Goal: Task Accomplishment & Management: Use online tool/utility

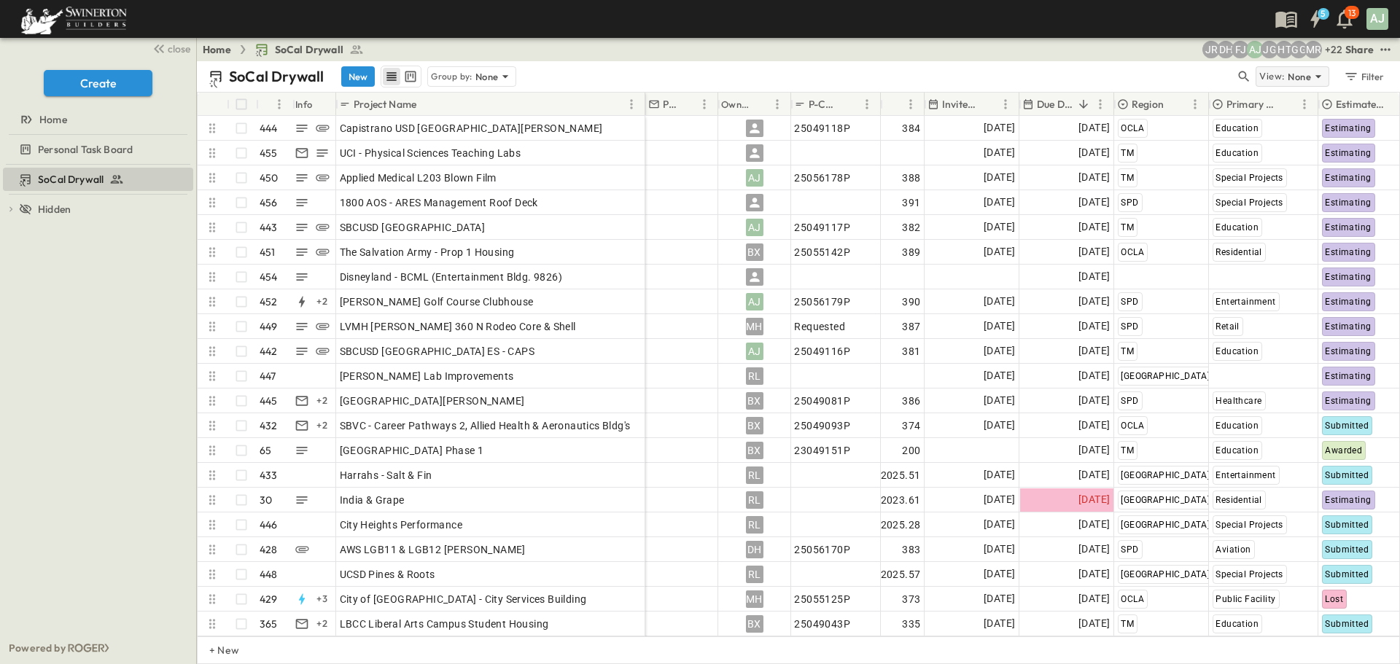
click at [1315, 78] on icon at bounding box center [1318, 76] width 15 height 15
click at [1177, 73] on div "SoCal Drywall New Group by: None" at bounding box center [722, 77] width 1026 height 22
click at [1371, 75] on div "Filter" at bounding box center [1364, 77] width 42 height 16
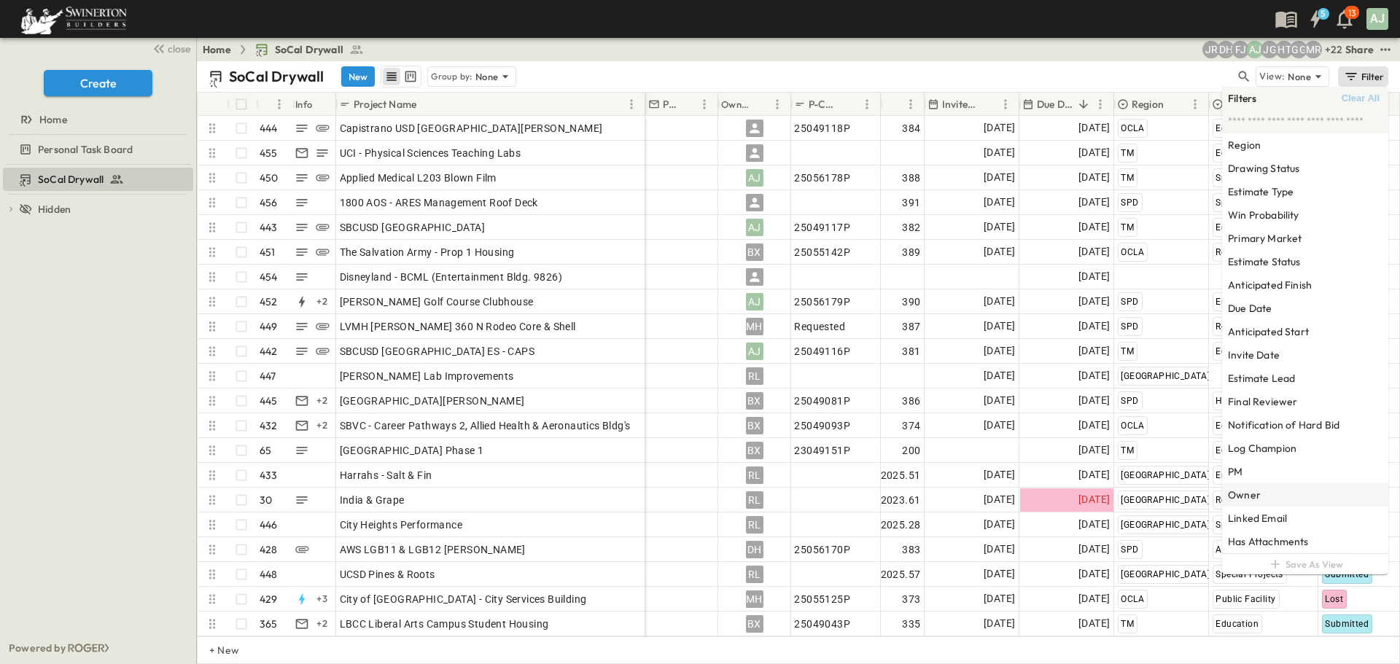
click at [1275, 499] on div "Owner" at bounding box center [1305, 494] width 166 height 23
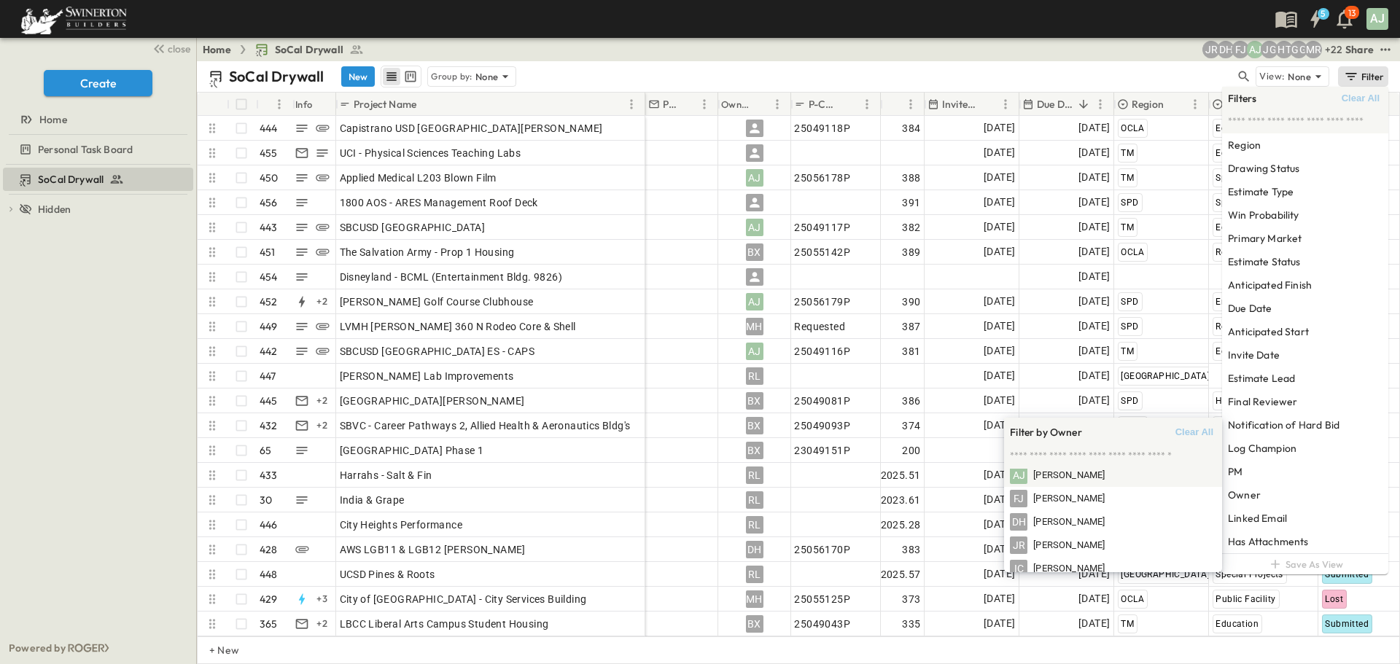
scroll to position [73, 0]
click at [1087, 504] on span "[PERSON_NAME]" at bounding box center [1068, 501] width 71 height 14
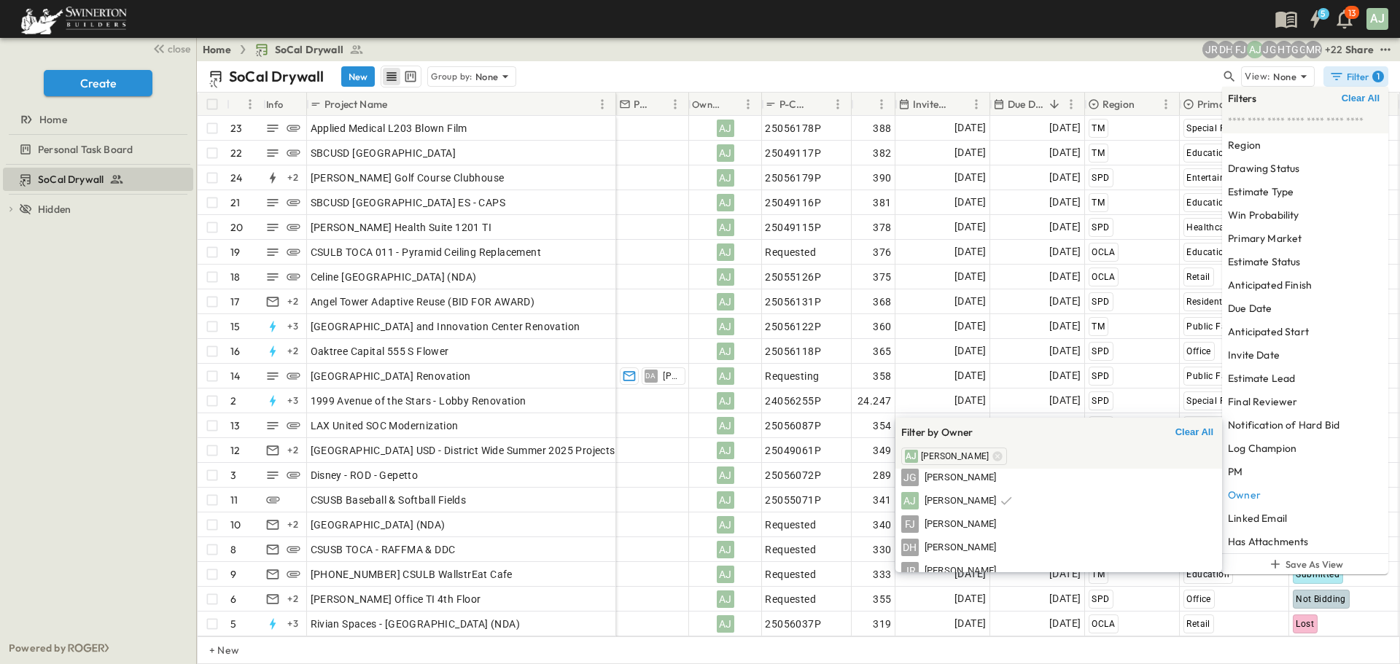
click at [693, 59] on div "Home SoCal Drywall + 22 MR GG HT JG AJ FJ [PERSON_NAME] Share" at bounding box center [798, 49] width 1203 height 23
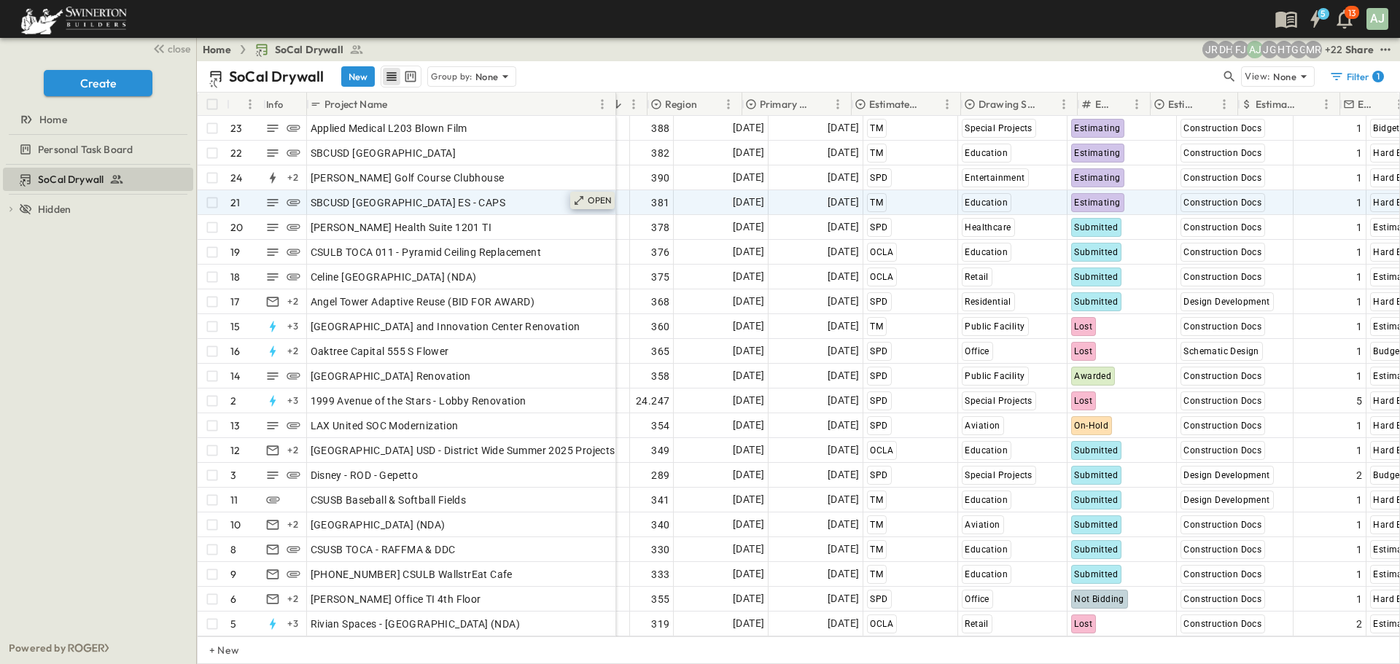
scroll to position [0, 437]
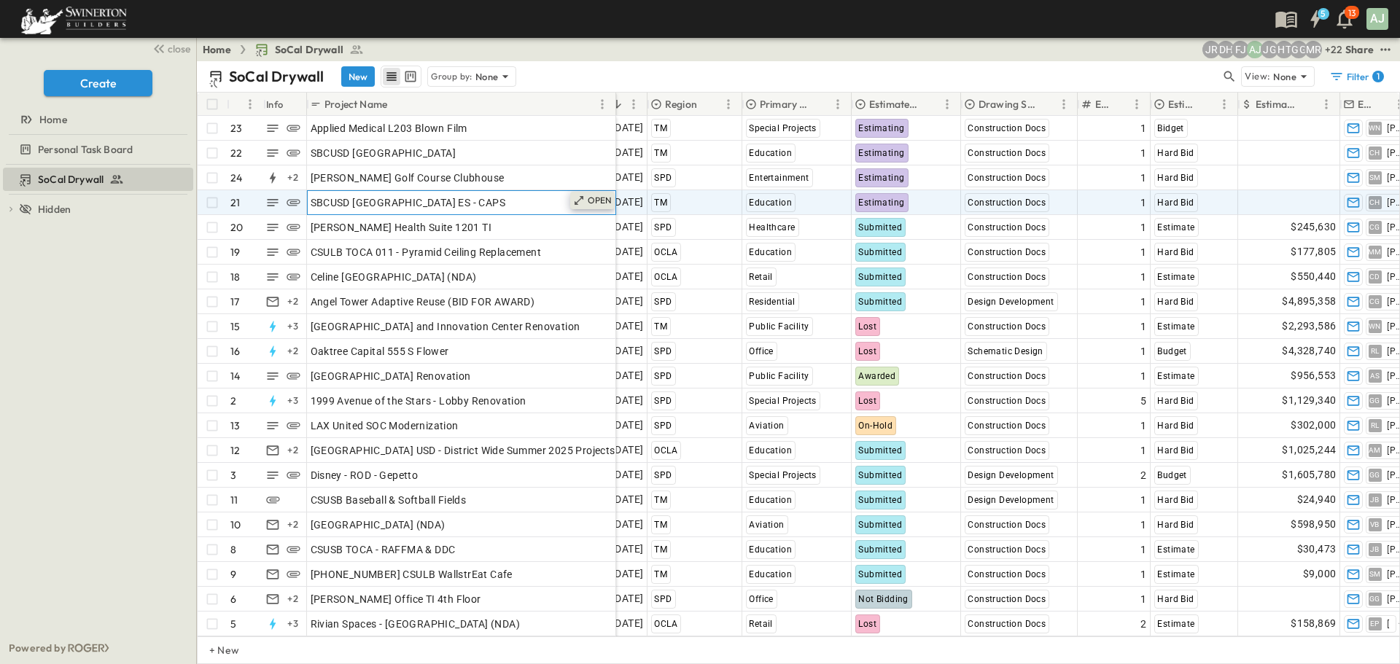
click at [598, 200] on p "OPEN" at bounding box center [600, 201] width 25 height 12
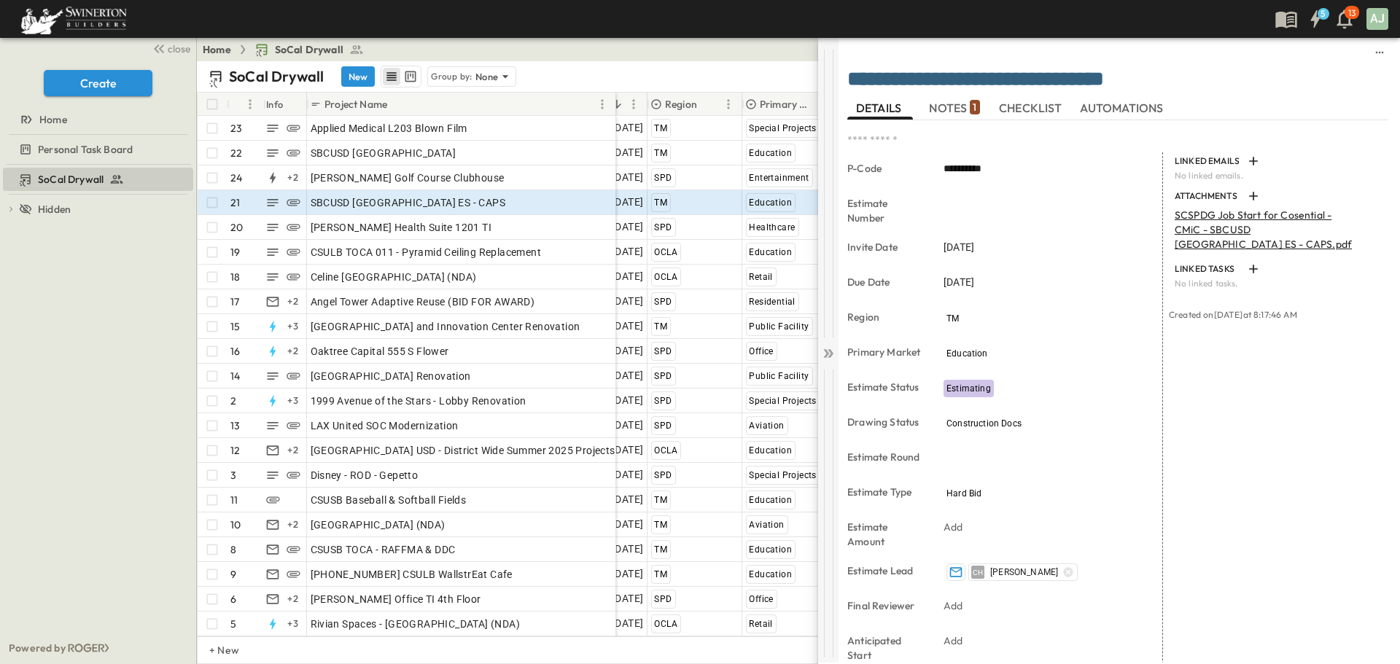
click at [830, 356] on icon at bounding box center [828, 353] width 15 height 15
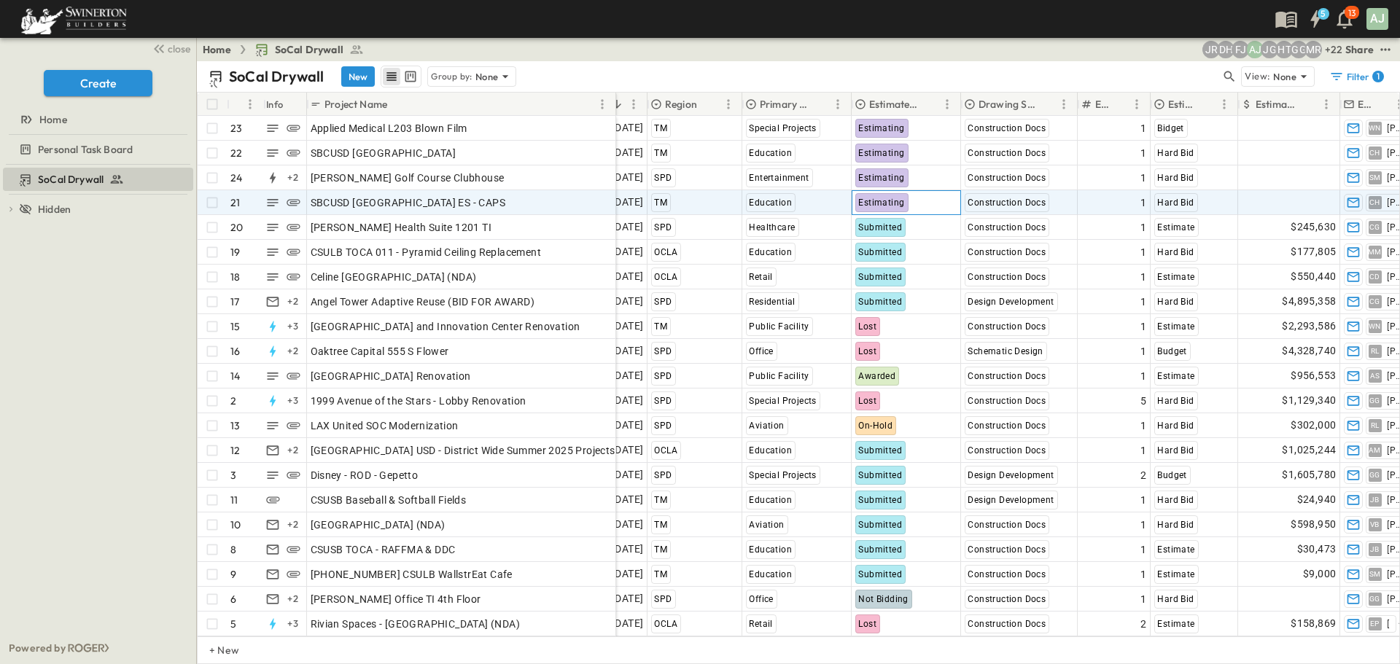
click at [912, 205] on div "Estimating" at bounding box center [905, 202] width 108 height 23
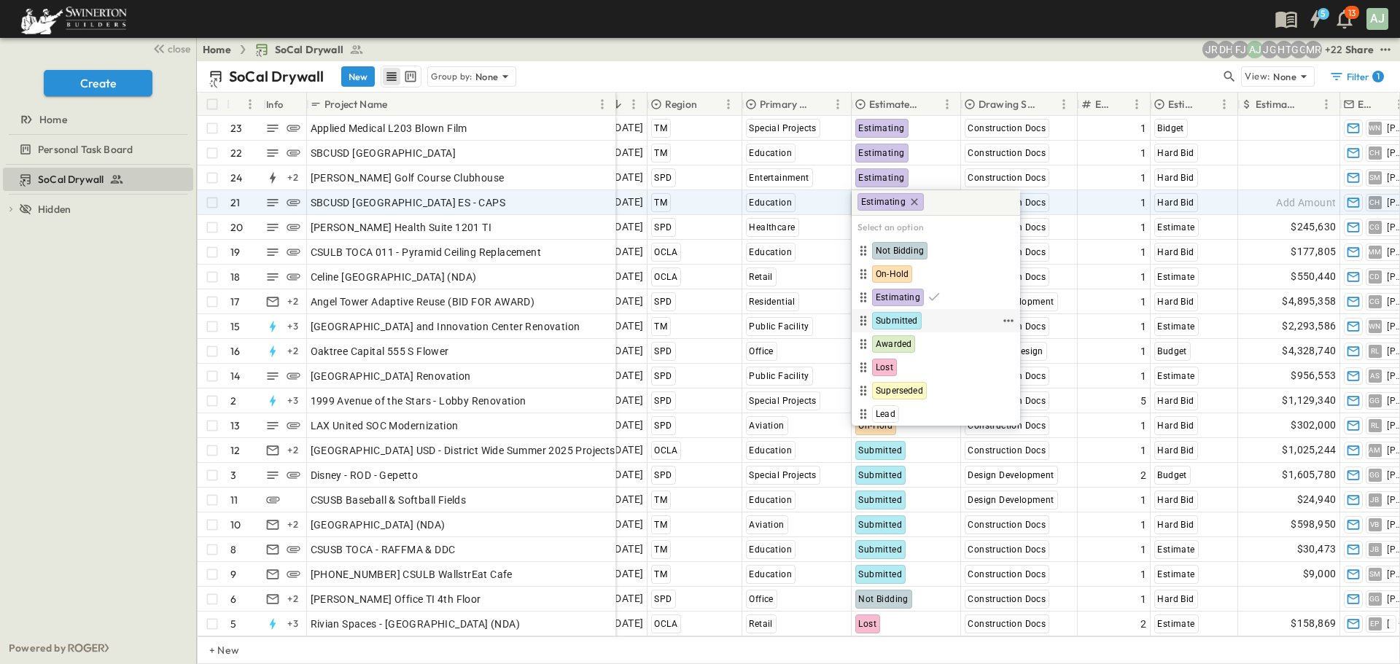
click at [905, 321] on span "Submitted" at bounding box center [897, 321] width 42 height 12
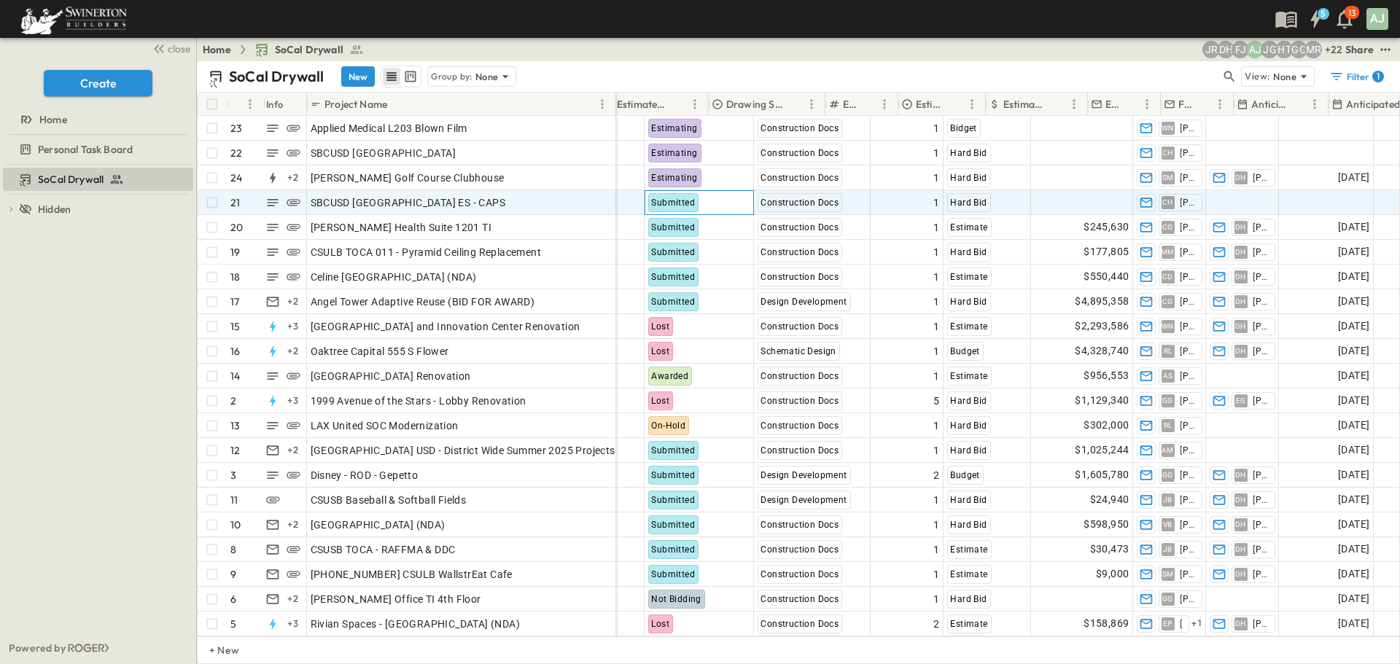
scroll to position [0, 802]
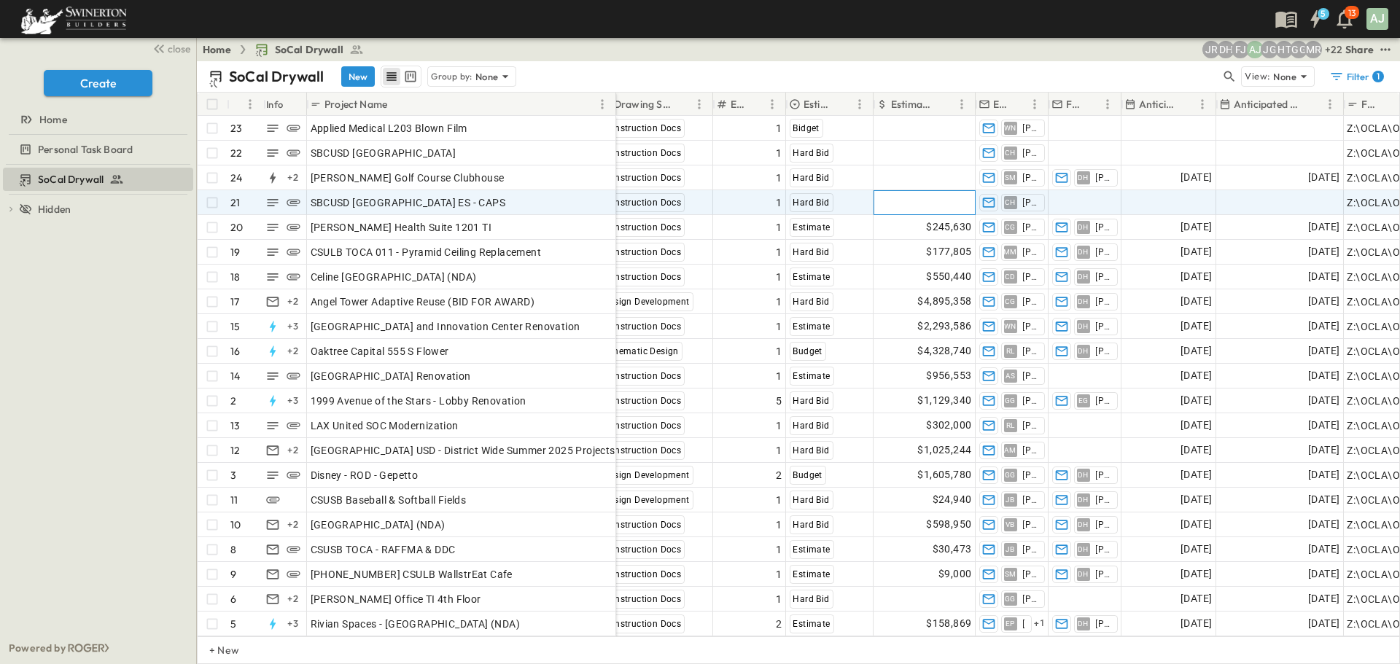
click at [946, 206] on span "Add Amount" at bounding box center [941, 202] width 60 height 15
type input "*****"
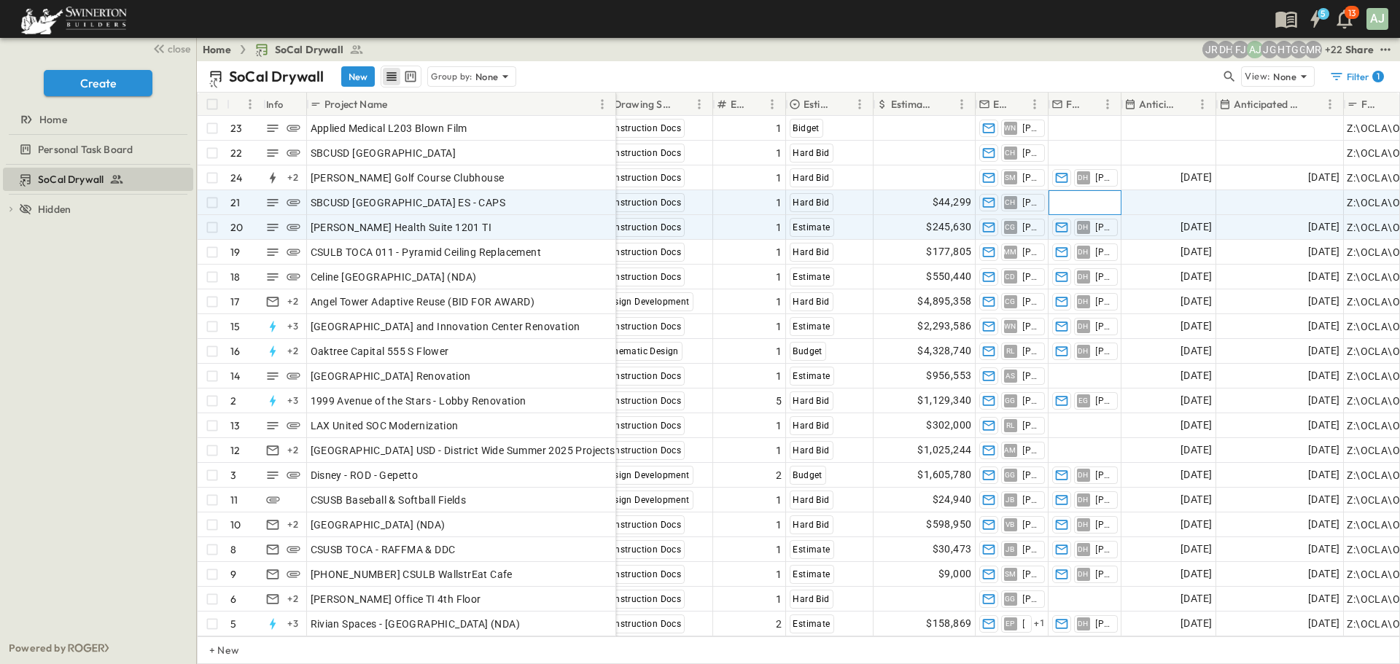
click at [1088, 206] on span "Add Contact" at bounding box center [1081, 202] width 60 height 15
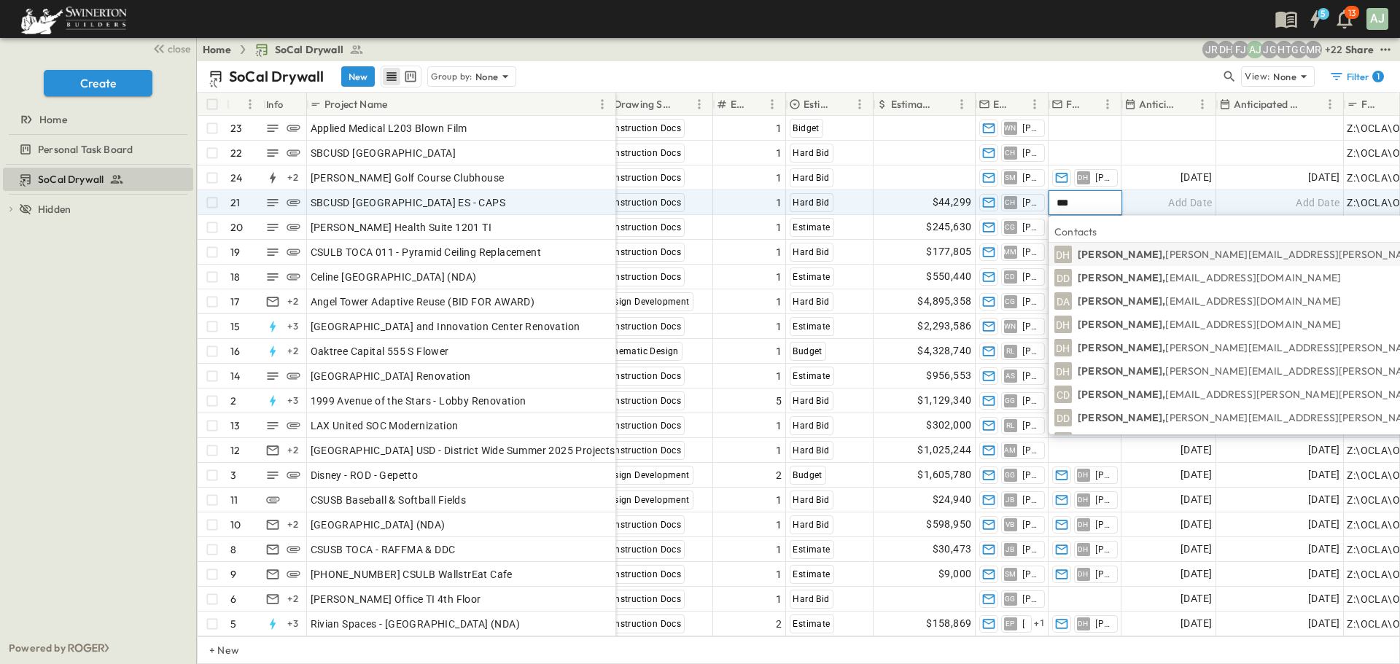
type input "***"
click at [1107, 257] on p "[PERSON_NAME], [PERSON_NAME][EMAIL_ADDRESS][PERSON_NAME][PERSON_NAME][DOMAIN_NA…" at bounding box center [1332, 254] width 511 height 15
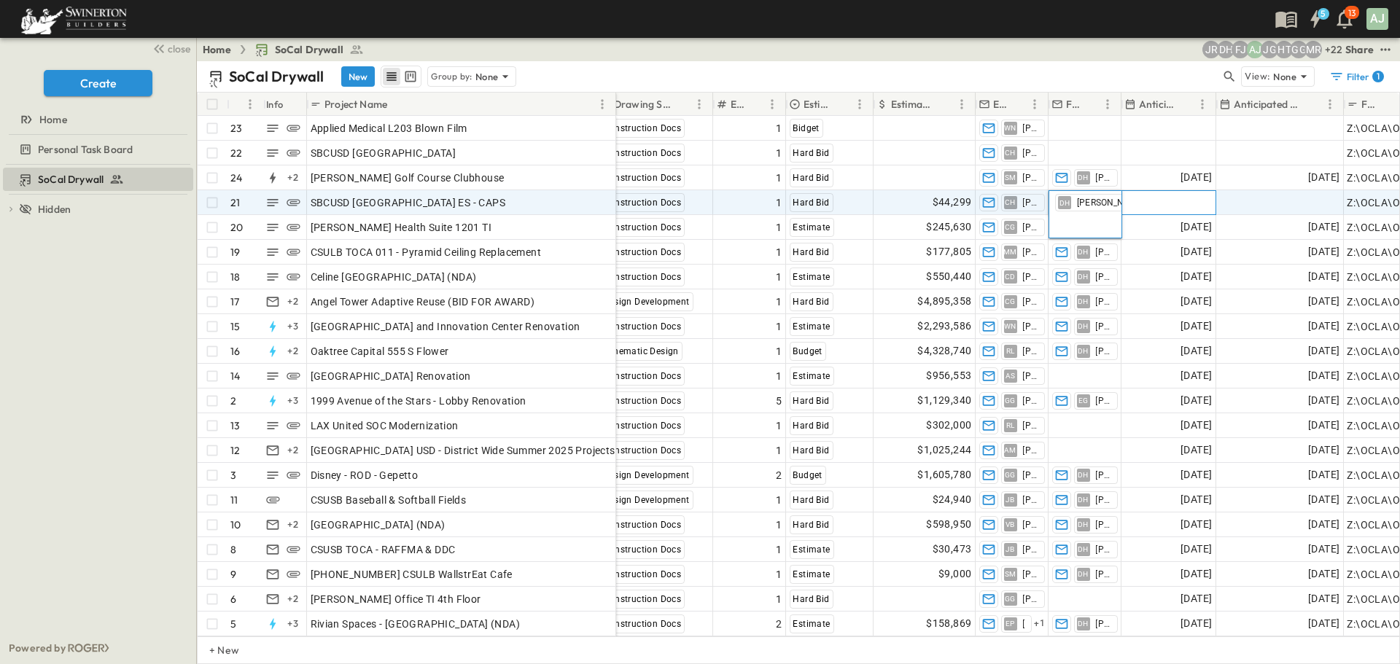
click at [1158, 206] on div "Add Date" at bounding box center [1167, 202] width 93 height 23
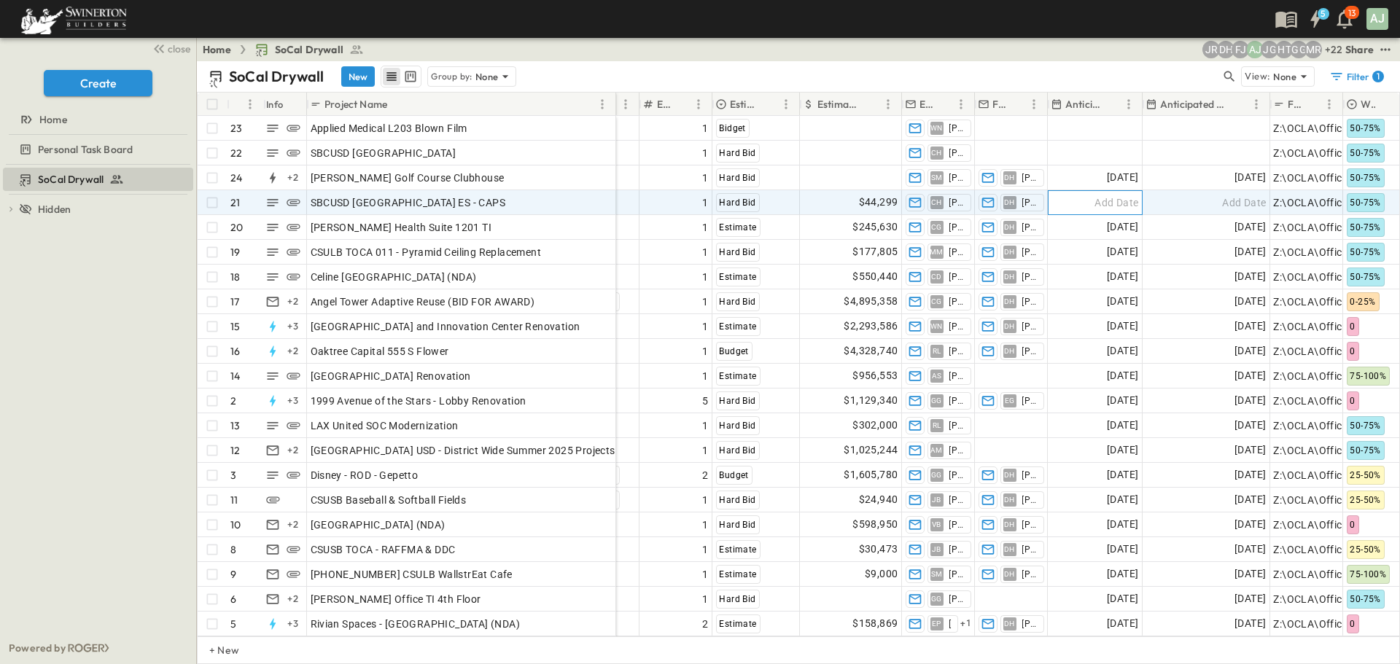
scroll to position [0, 903]
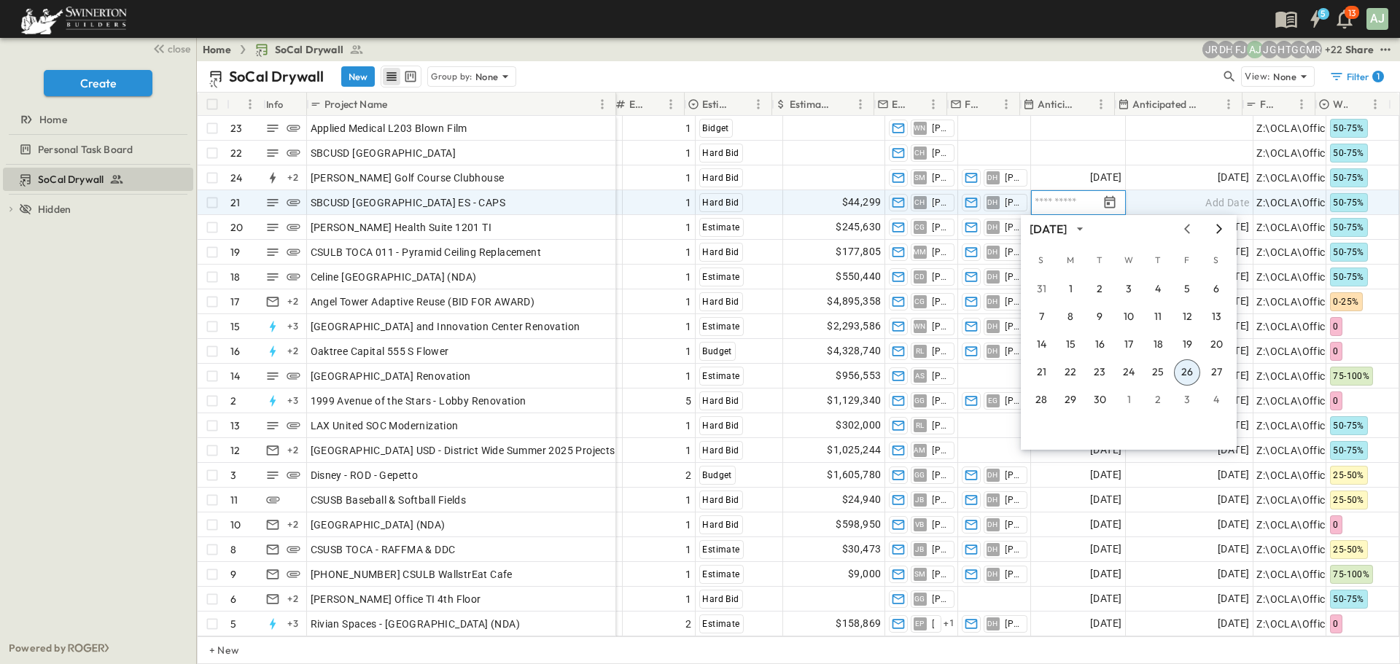
click at [1217, 228] on icon "Next month" at bounding box center [1218, 229] width 17 height 12
click at [1218, 230] on icon "Next month" at bounding box center [1218, 229] width 17 height 12
click at [1218, 233] on icon "Next month" at bounding box center [1218, 229] width 17 height 12
click at [1218, 230] on icon "Next month" at bounding box center [1218, 229] width 17 height 12
click at [1160, 289] on button "1" at bounding box center [1158, 289] width 26 height 26
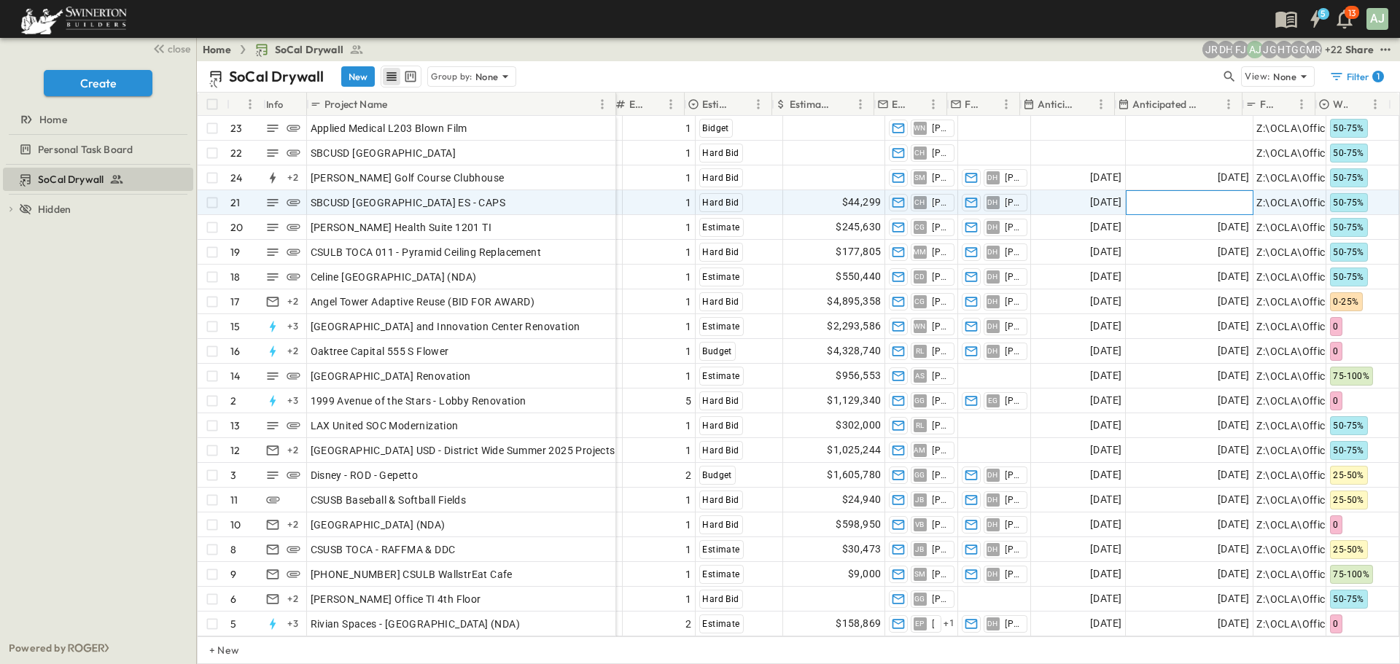
click at [1177, 206] on div "Add Date" at bounding box center [1189, 202] width 126 height 23
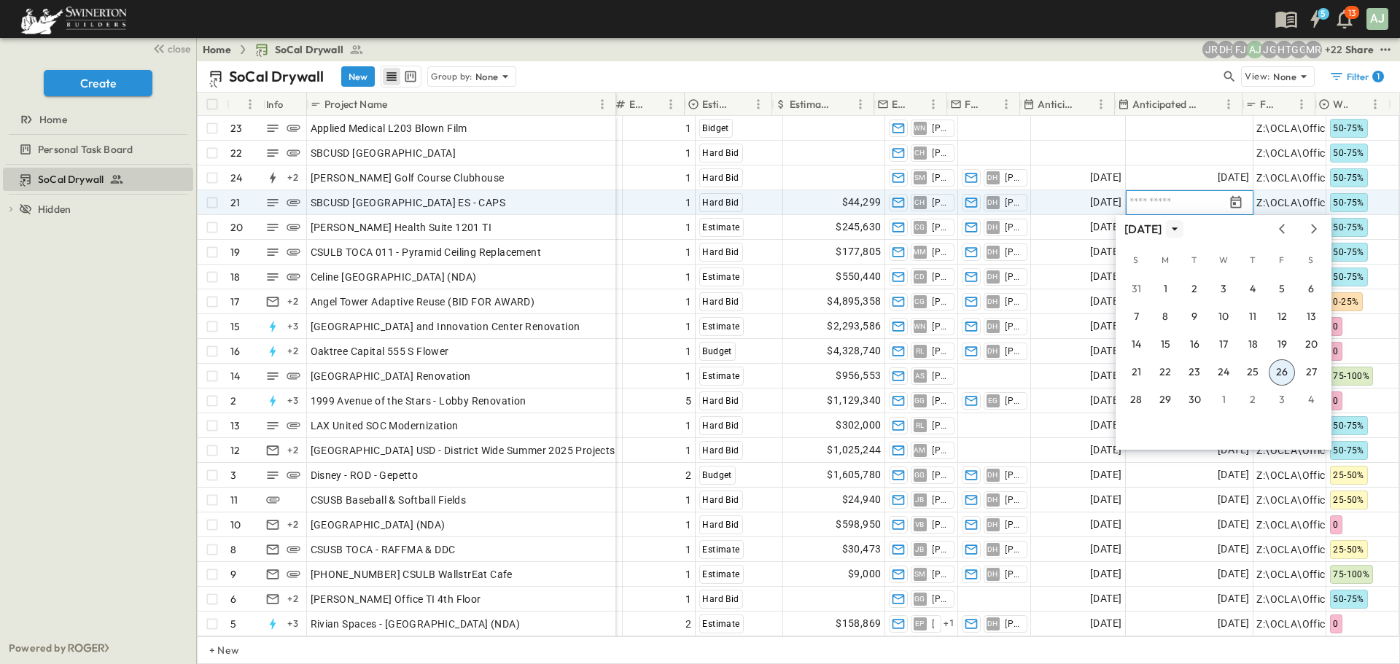
click at [1182, 229] on icon "calendar view is open, switch to year view" at bounding box center [1174, 229] width 15 height 15
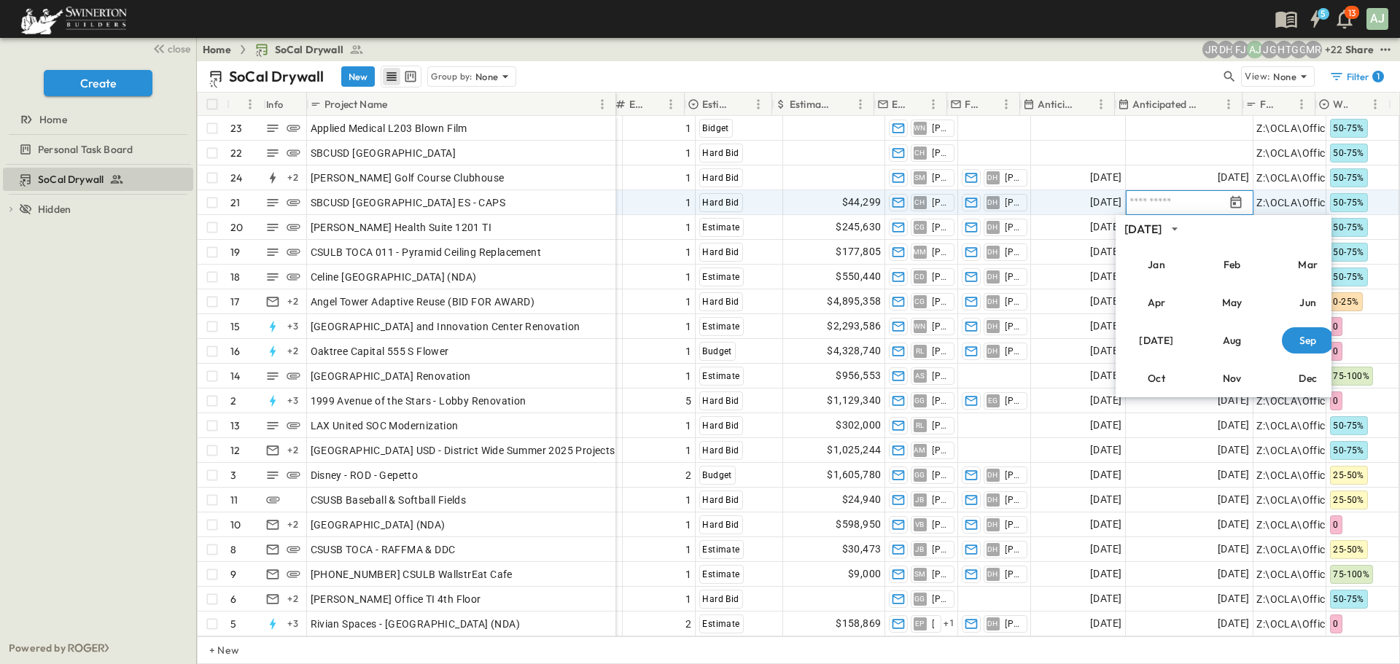
click at [1161, 229] on div "[DATE]" at bounding box center [1142, 229] width 37 height 17
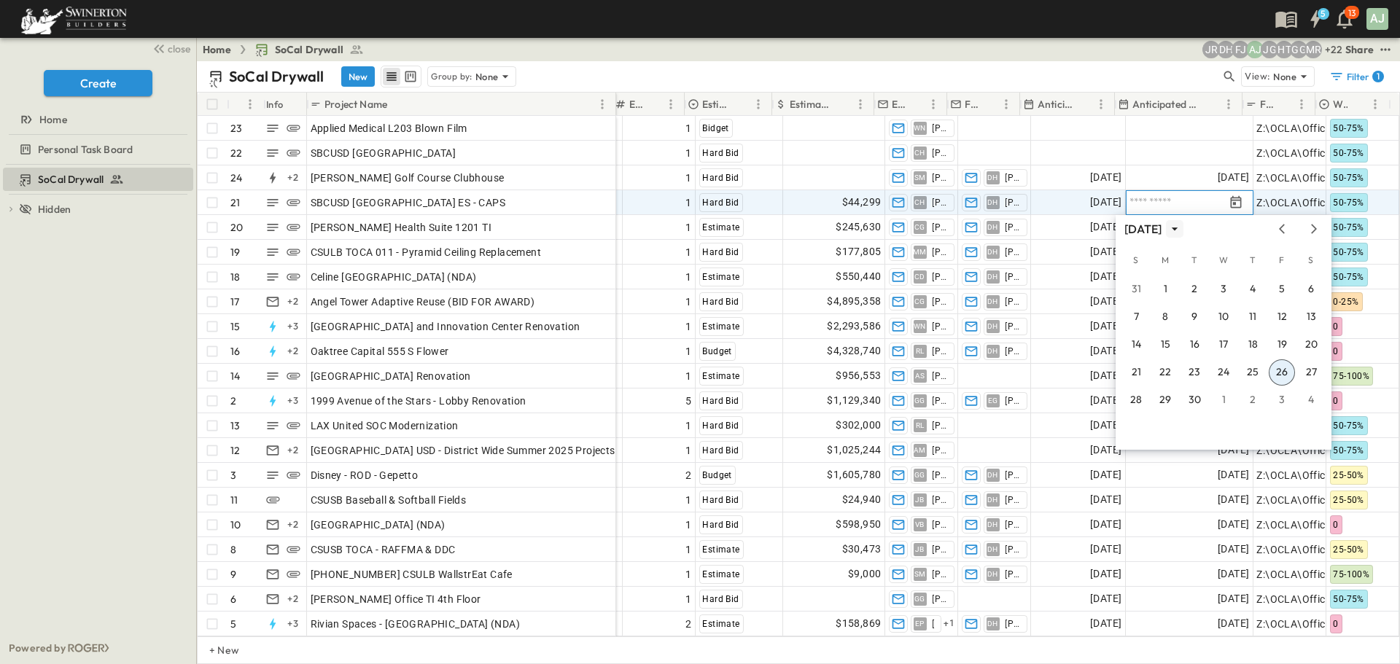
click at [1182, 228] on icon "calendar view is open, switch to year view" at bounding box center [1174, 229] width 15 height 15
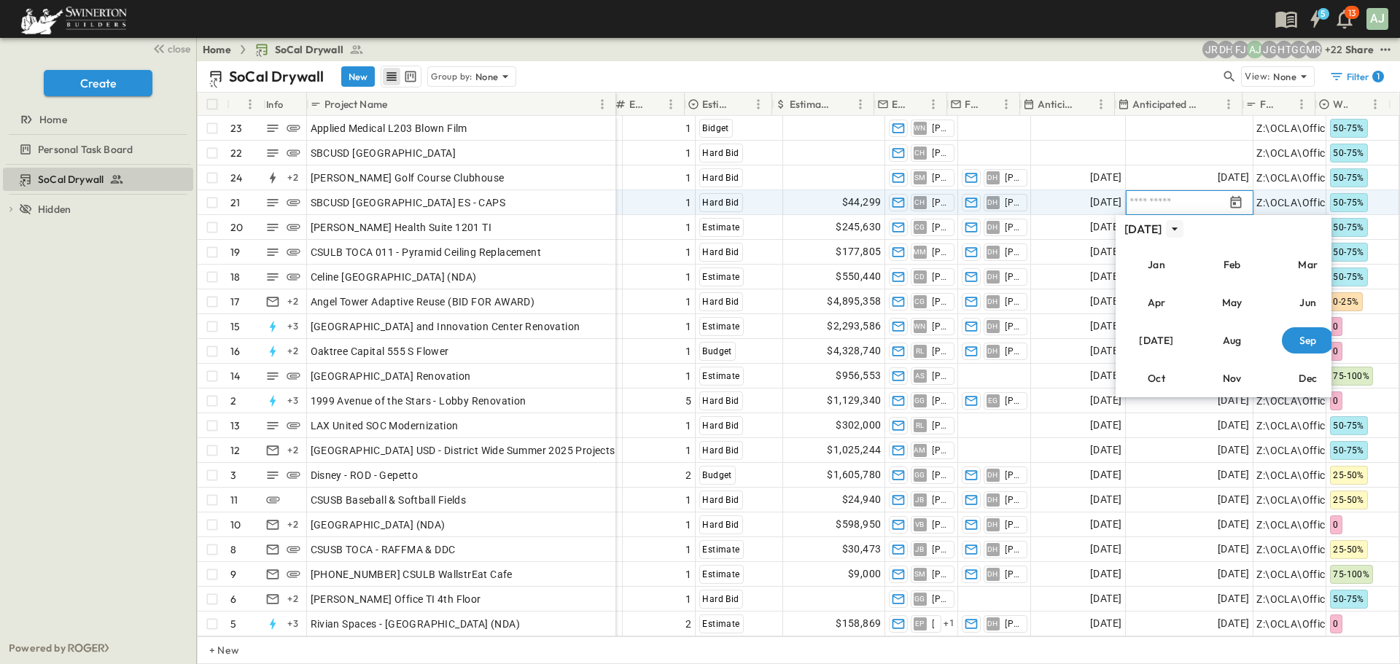
click at [1182, 227] on icon "calendar view is open, switch to year view" at bounding box center [1174, 229] width 15 height 15
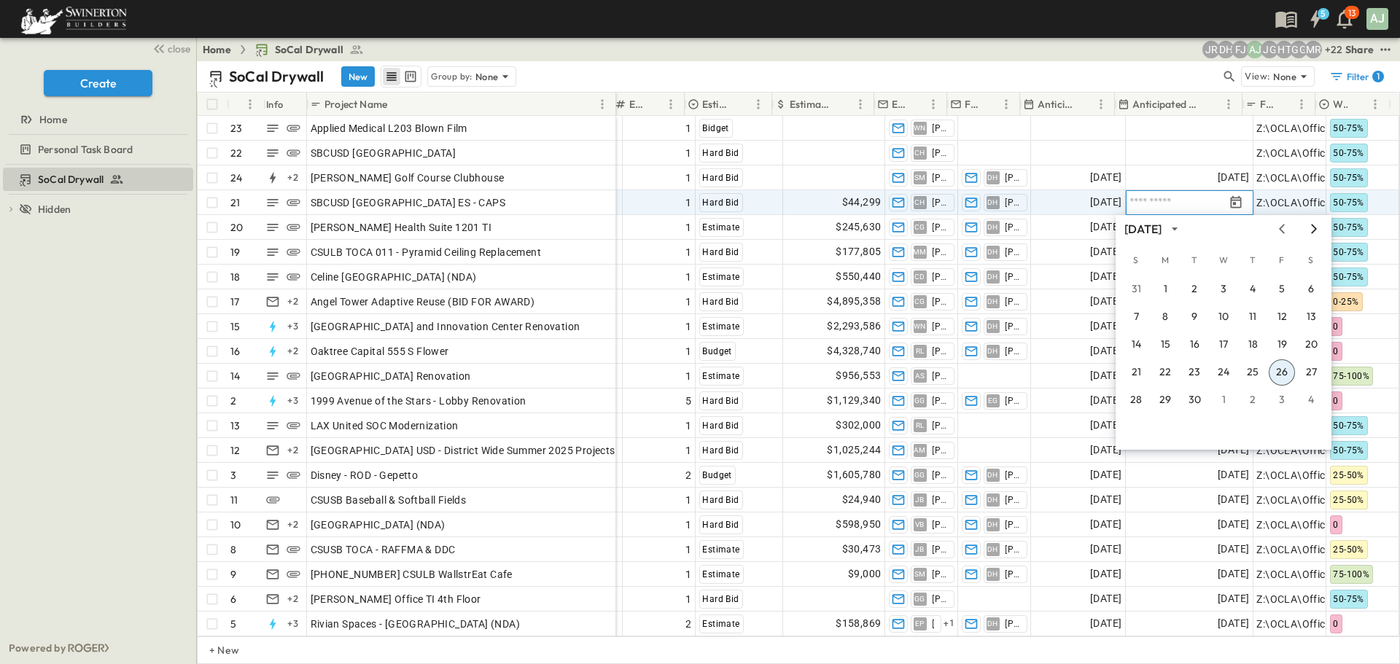
click at [1317, 228] on icon "Next month" at bounding box center [1313, 229] width 17 height 12
click at [1314, 230] on icon "Next month" at bounding box center [1314, 228] width 6 height 9
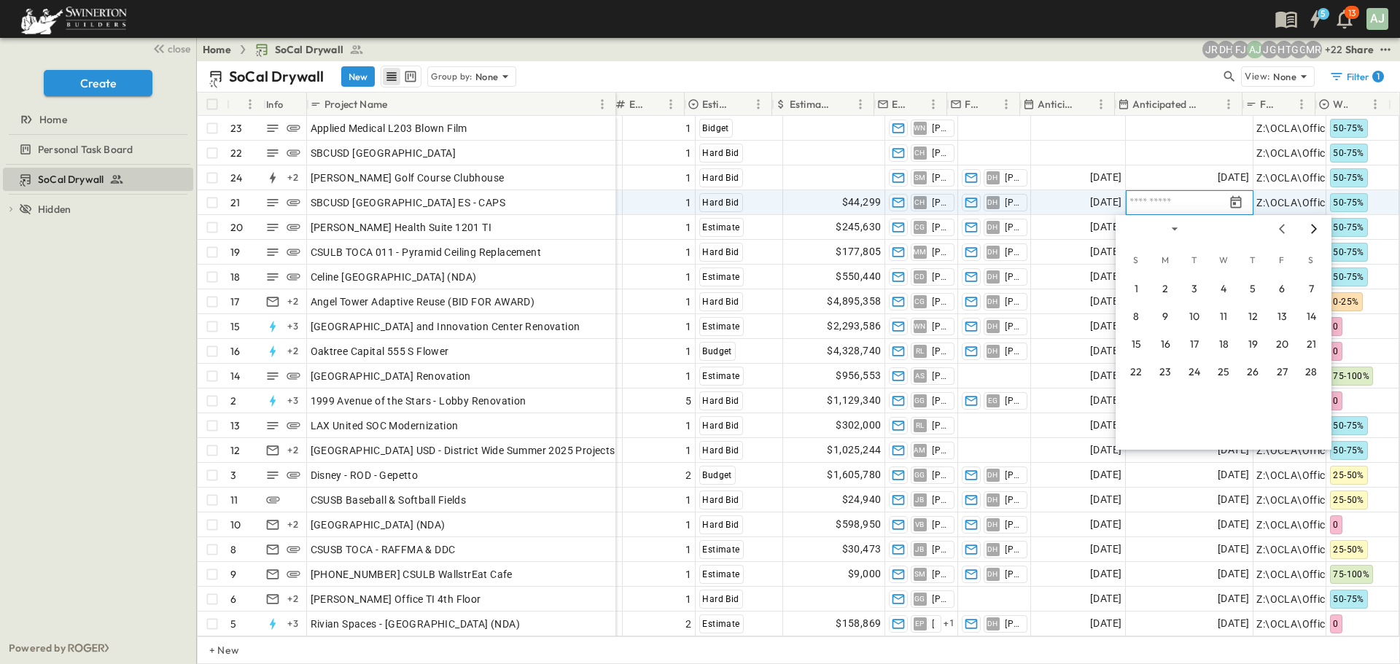
click at [1314, 230] on icon "Next month" at bounding box center [1314, 228] width 6 height 9
click at [1310, 231] on icon "Next month" at bounding box center [1313, 229] width 17 height 12
click at [1164, 292] on button "1" at bounding box center [1165, 289] width 26 height 26
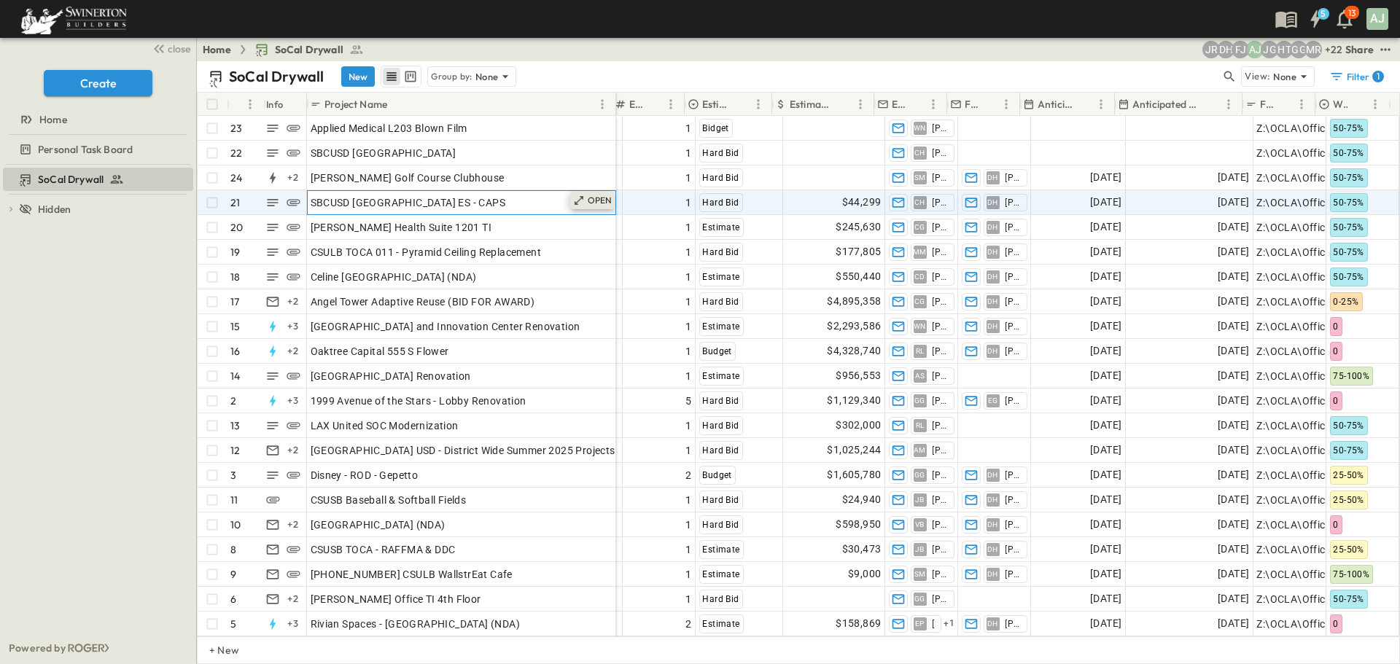
click at [599, 199] on p "OPEN" at bounding box center [600, 201] width 25 height 12
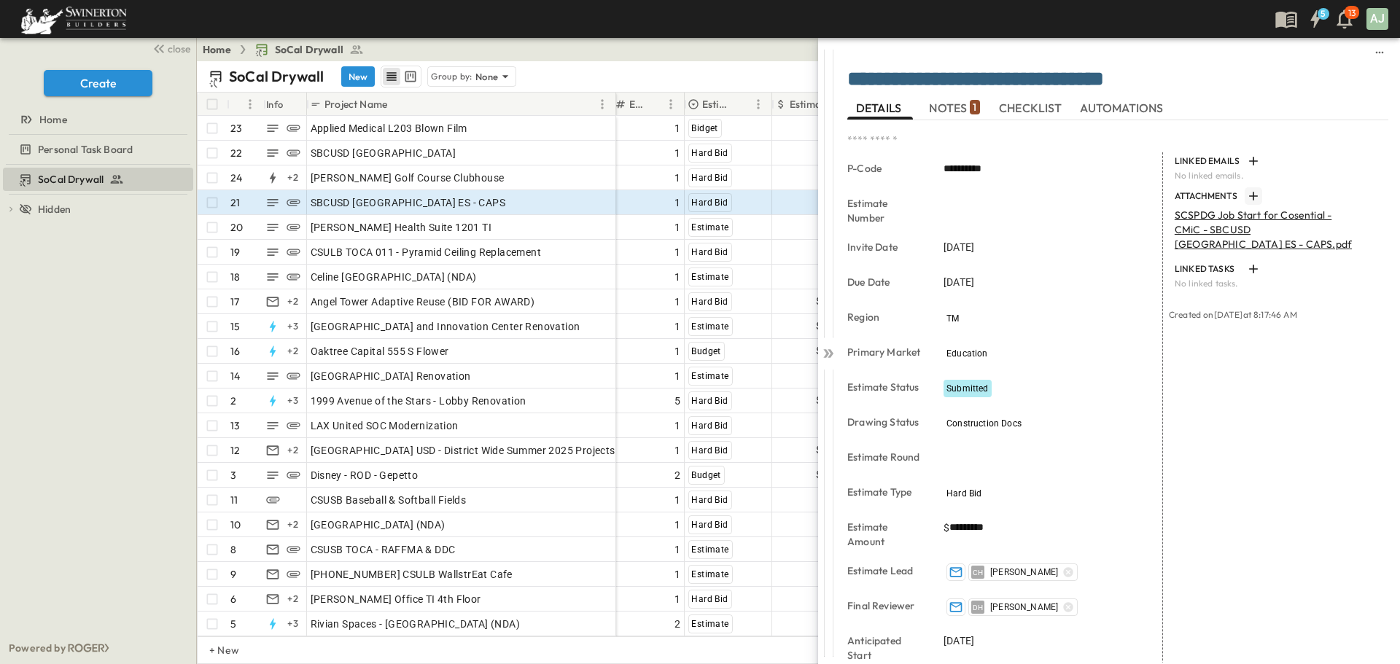
click at [1246, 195] on icon "button" at bounding box center [1253, 196] width 15 height 15
click at [827, 347] on icon at bounding box center [828, 353] width 15 height 15
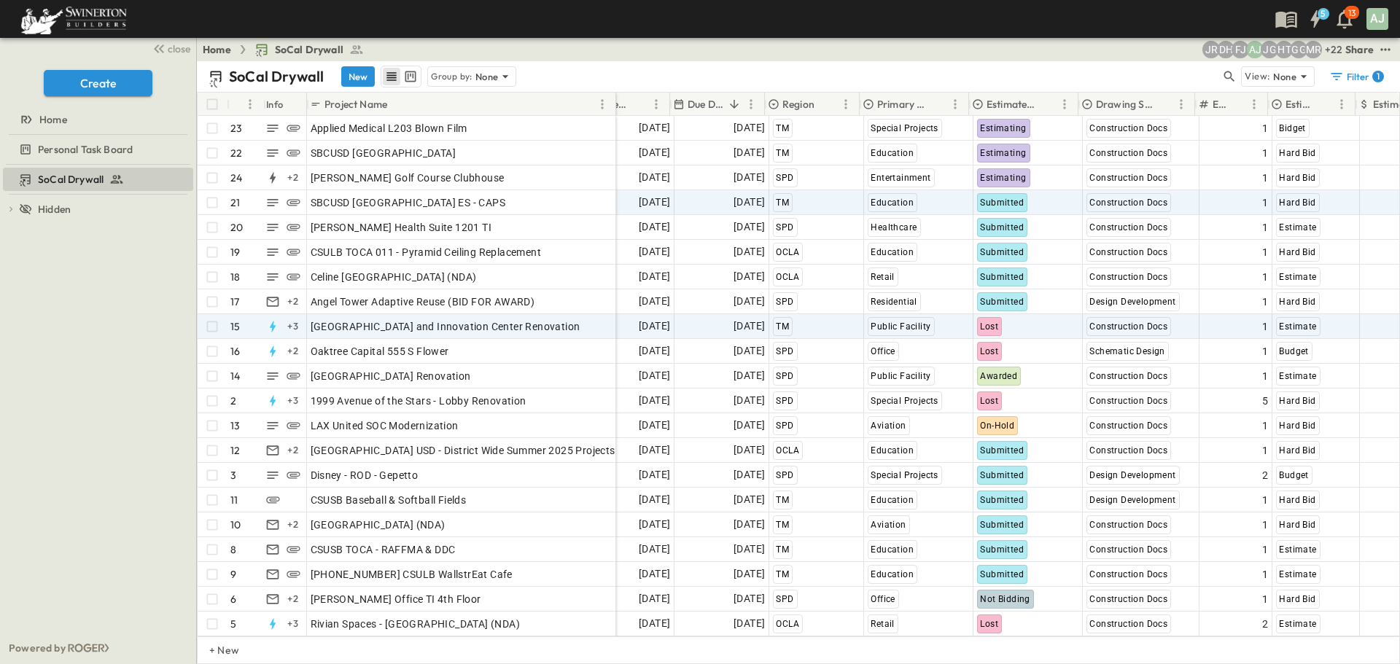
scroll to position [0, 320]
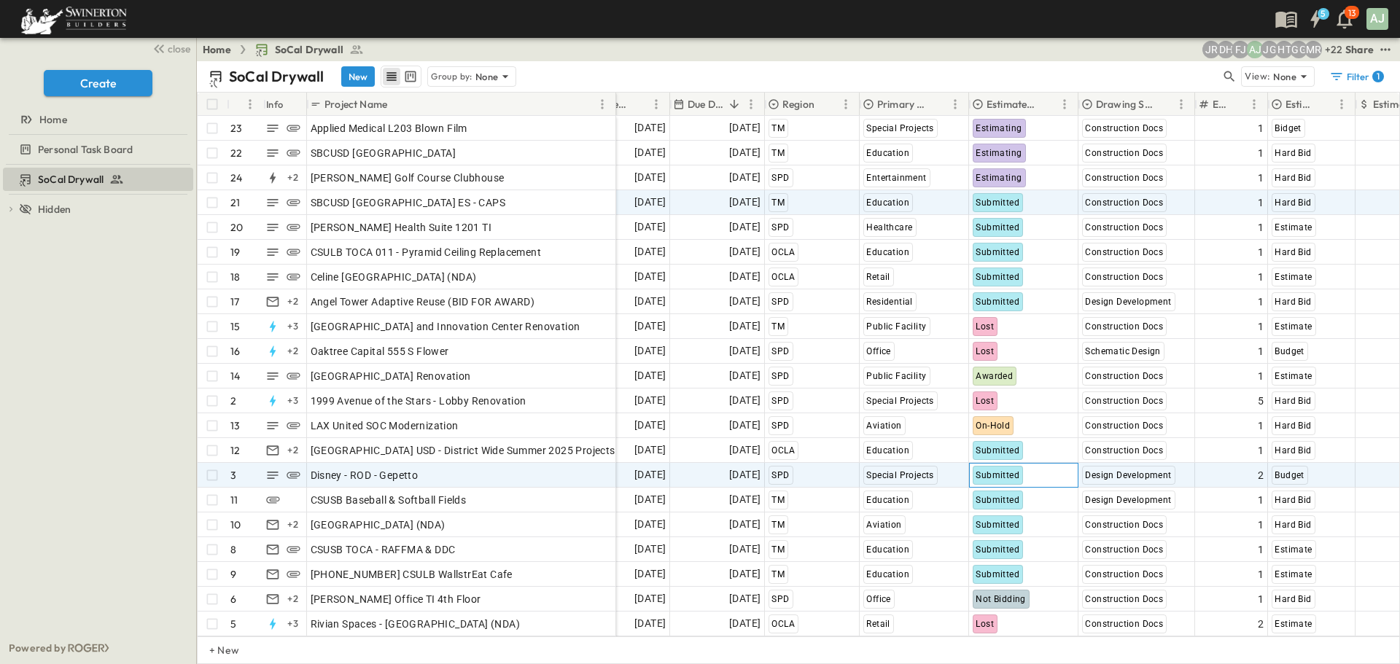
click at [1020, 480] on div "Submitted" at bounding box center [997, 475] width 51 height 19
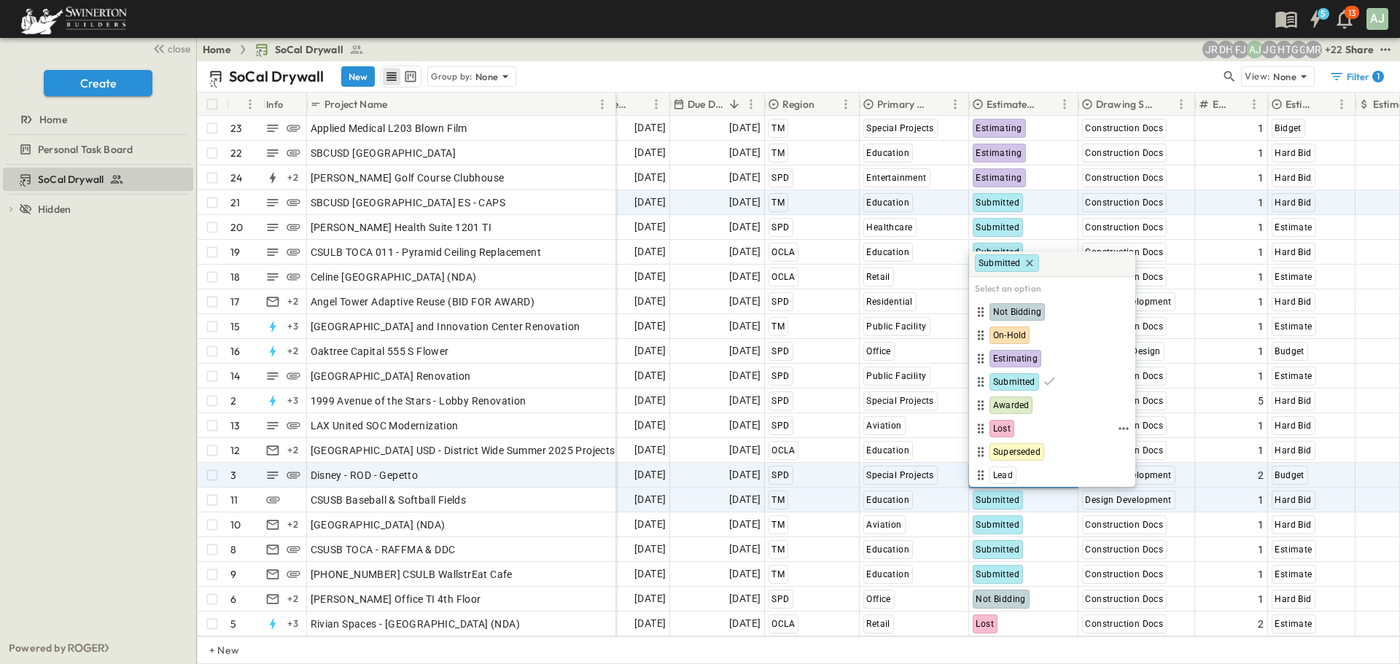
click at [1005, 427] on span "Lost" at bounding box center [1001, 429] width 17 height 12
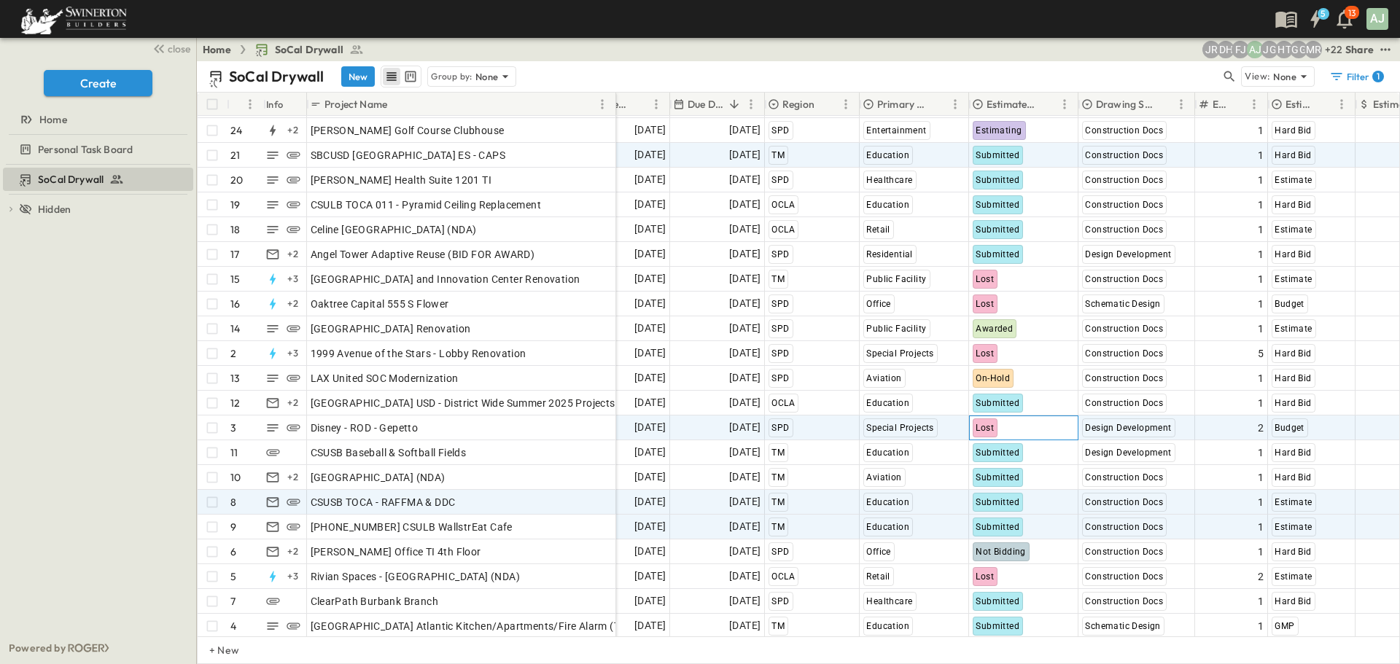
scroll to position [73, 320]
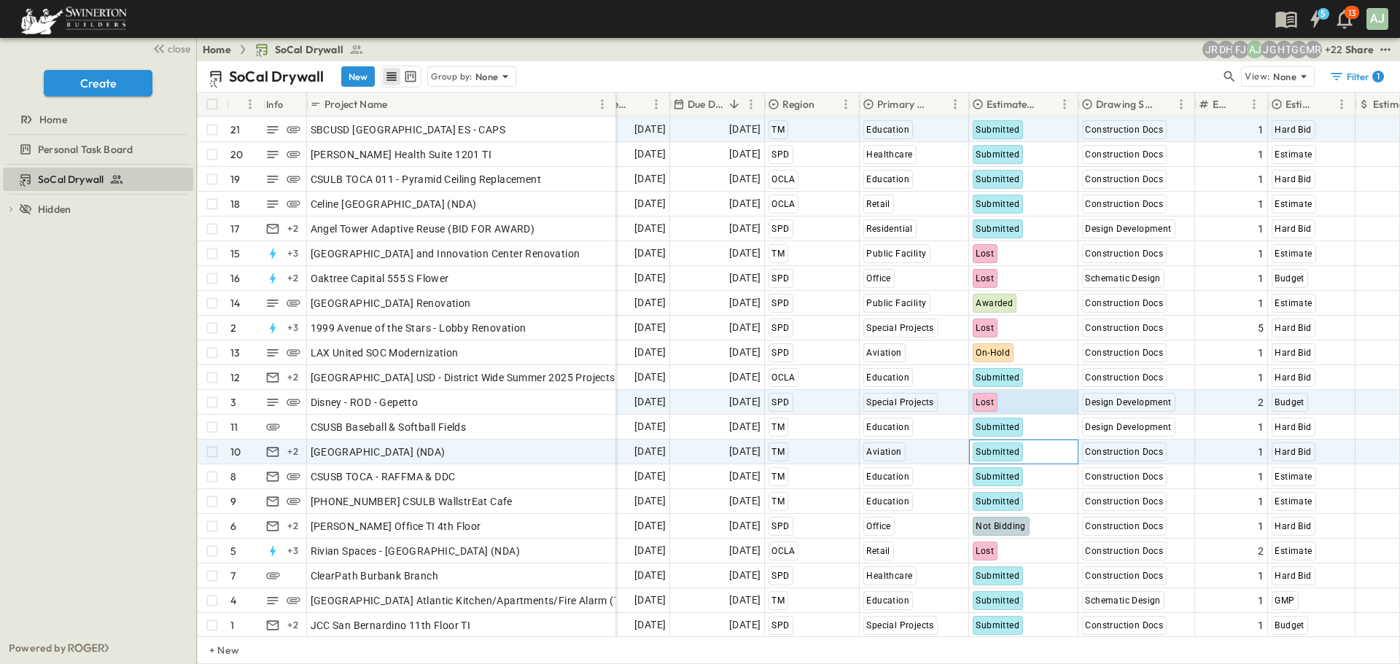
click at [1015, 451] on span "Submitted" at bounding box center [997, 452] width 44 height 10
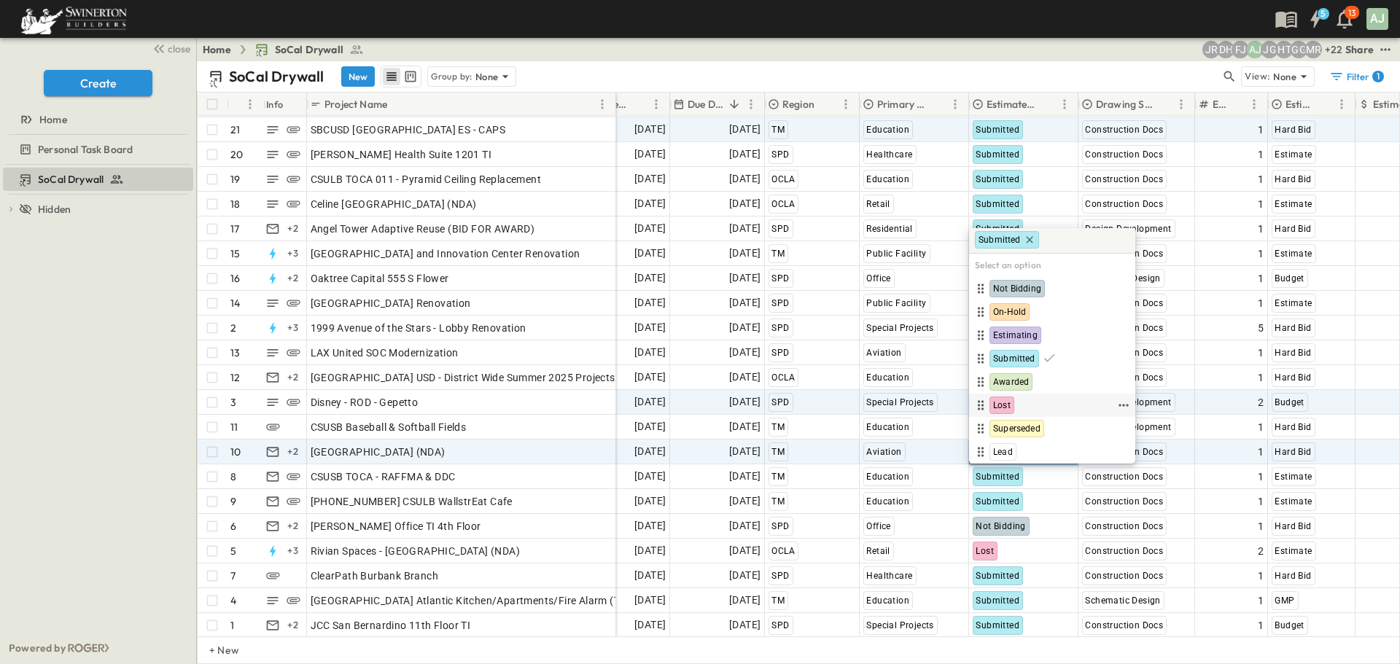
click at [1003, 408] on span "Lost" at bounding box center [1001, 406] width 17 height 12
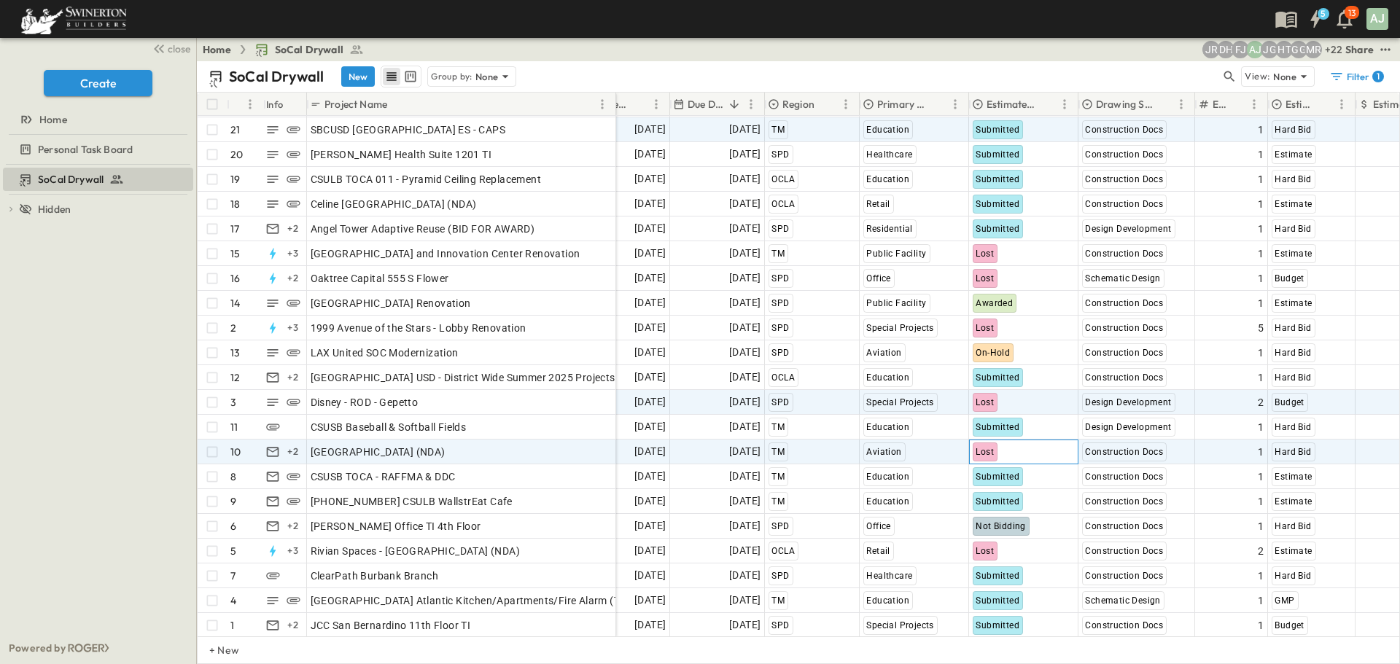
scroll to position [86, 320]
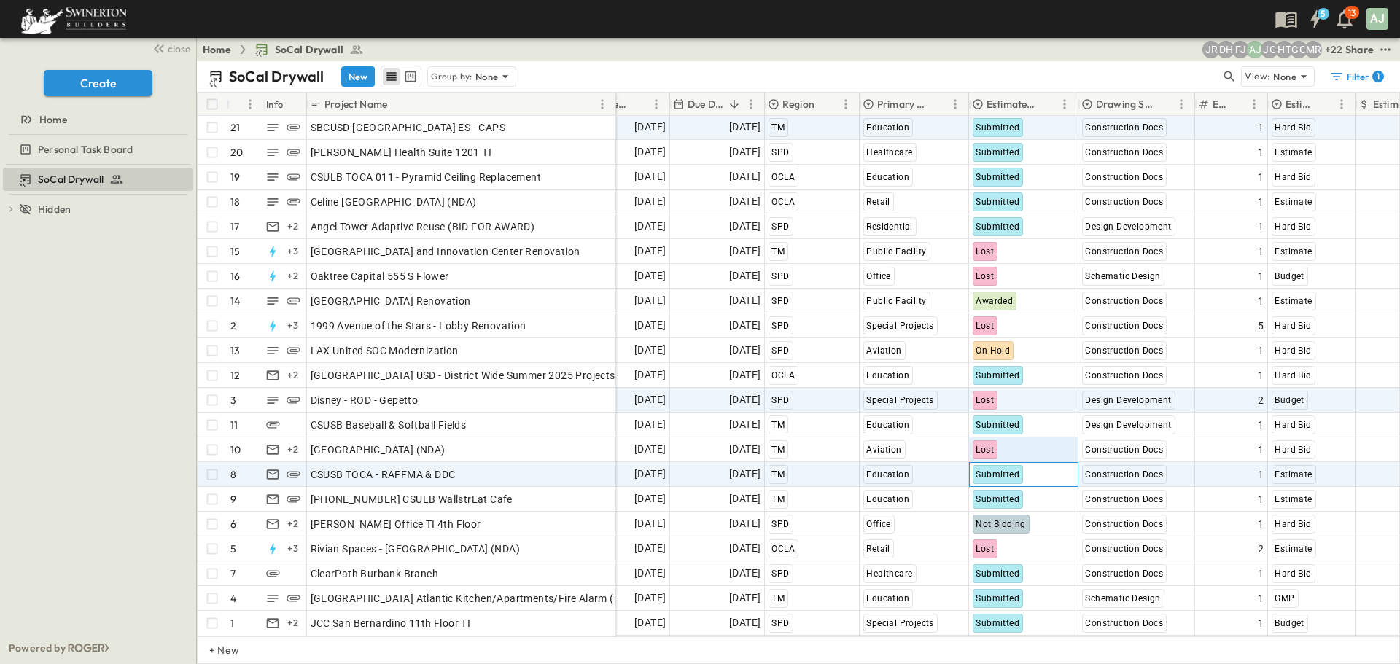
click at [1017, 469] on div "Submitted" at bounding box center [997, 474] width 51 height 19
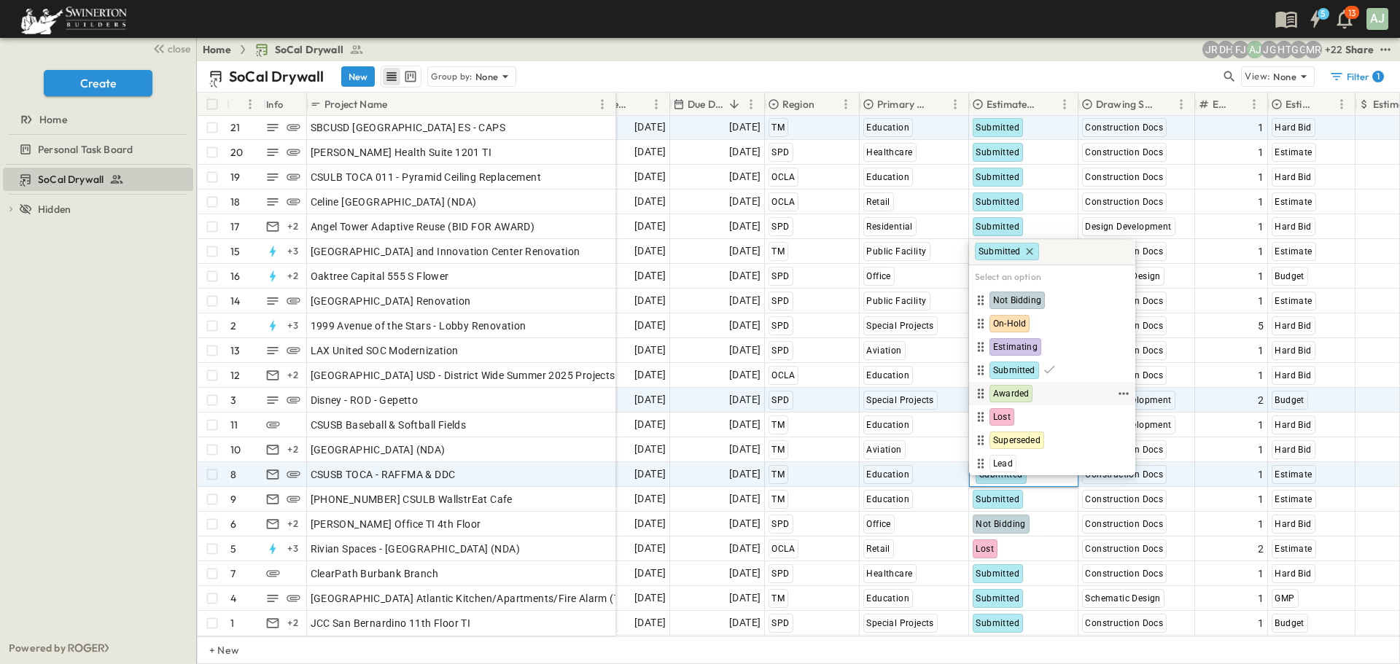
click at [1023, 397] on span "Awarded" at bounding box center [1011, 394] width 36 height 12
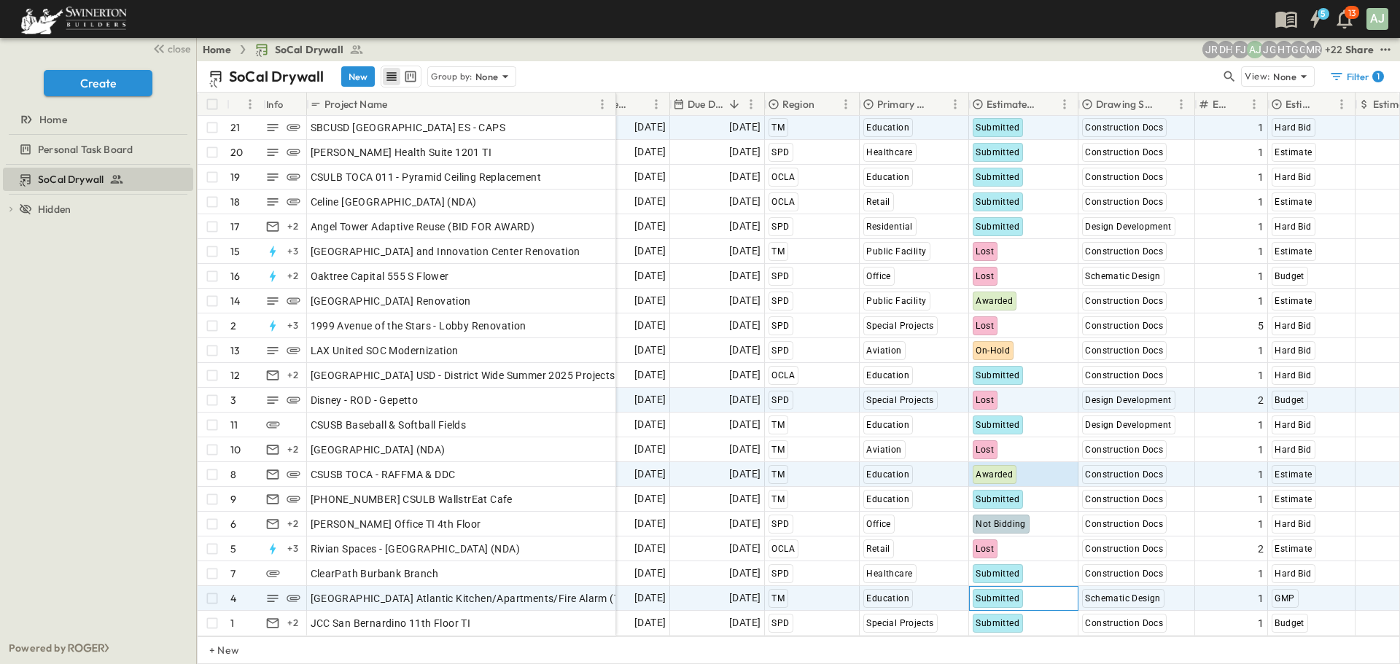
click at [1011, 593] on span "Submitted" at bounding box center [997, 598] width 44 height 10
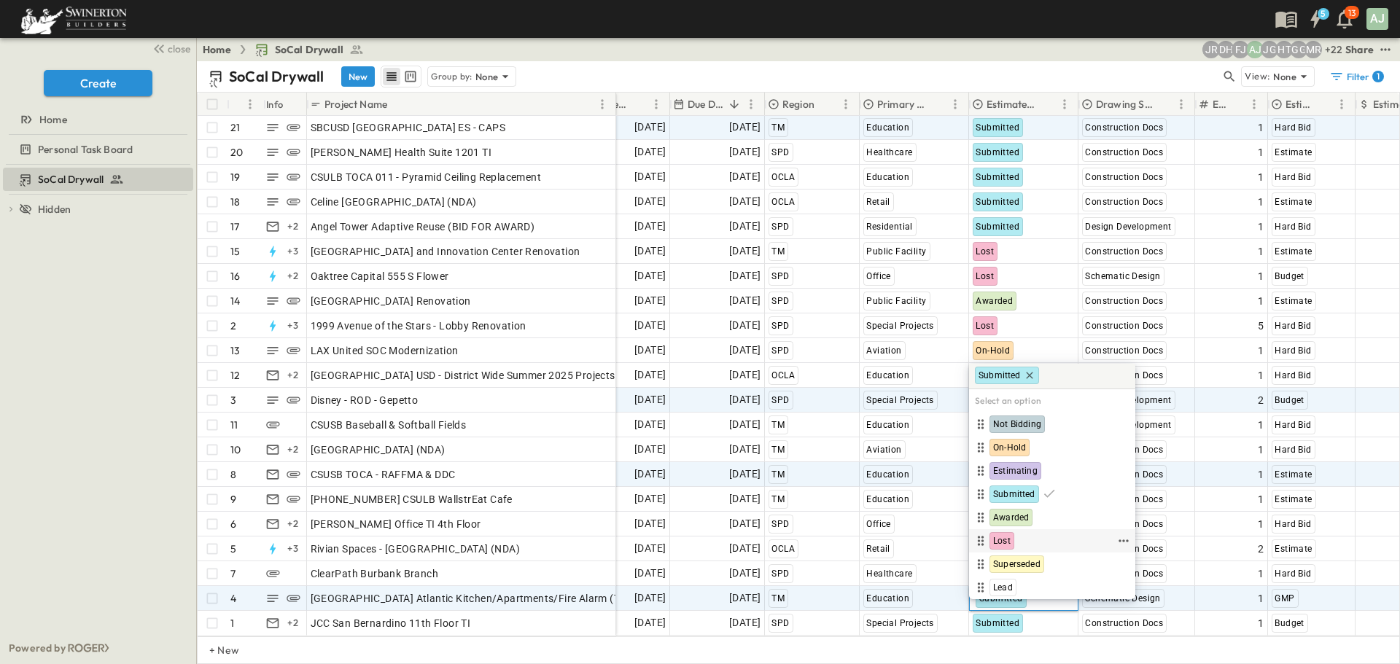
click at [1000, 547] on div "Lost" at bounding box center [1001, 540] width 25 height 17
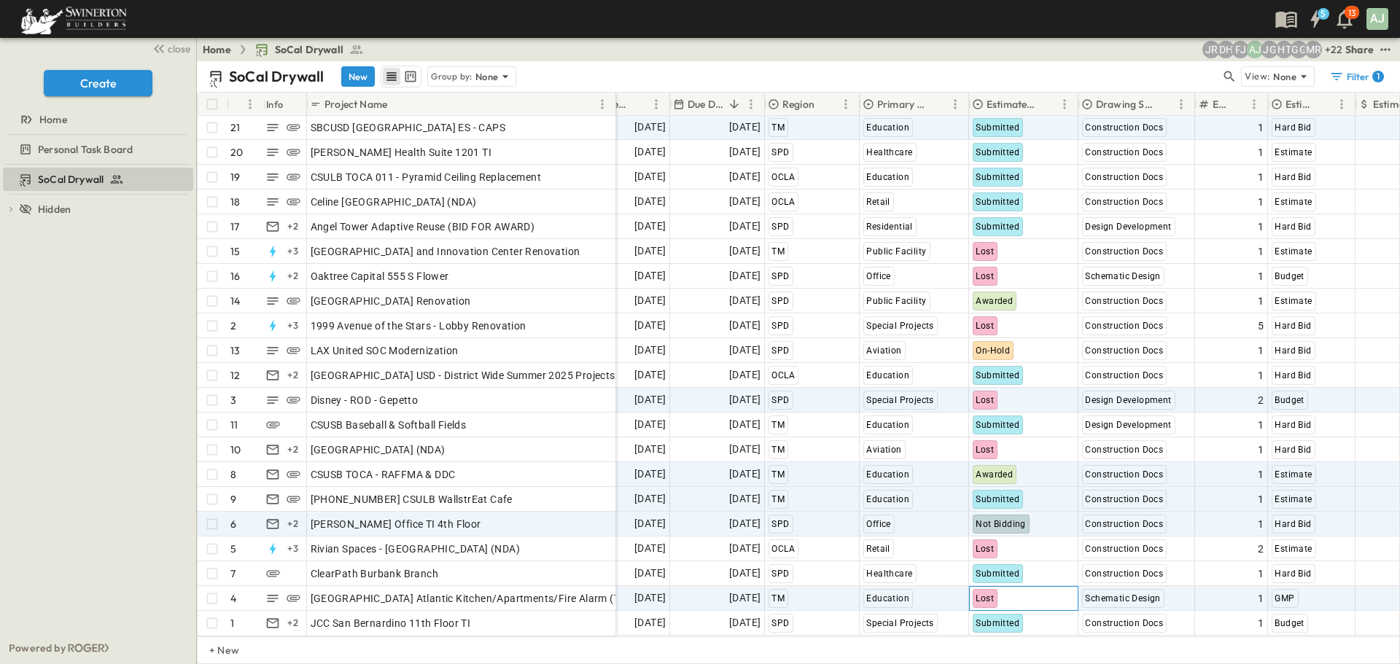
scroll to position [13, 320]
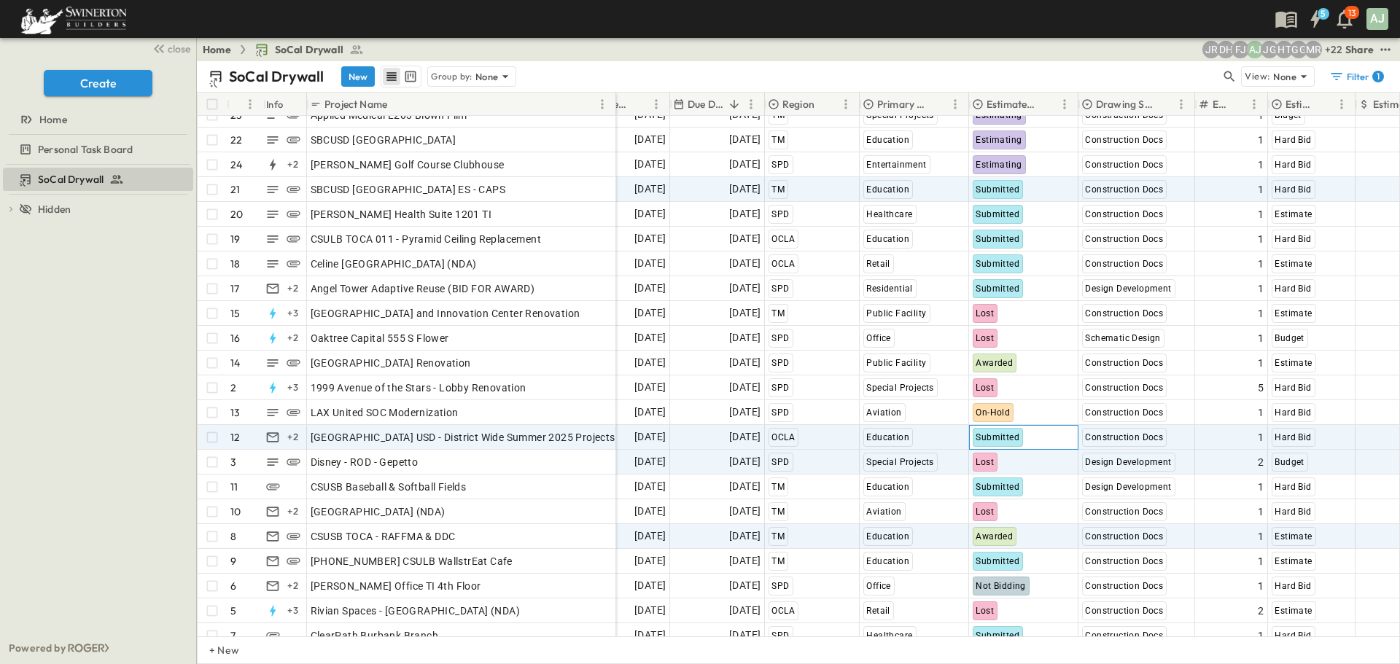
click at [1008, 441] on span "Submitted" at bounding box center [997, 437] width 44 height 10
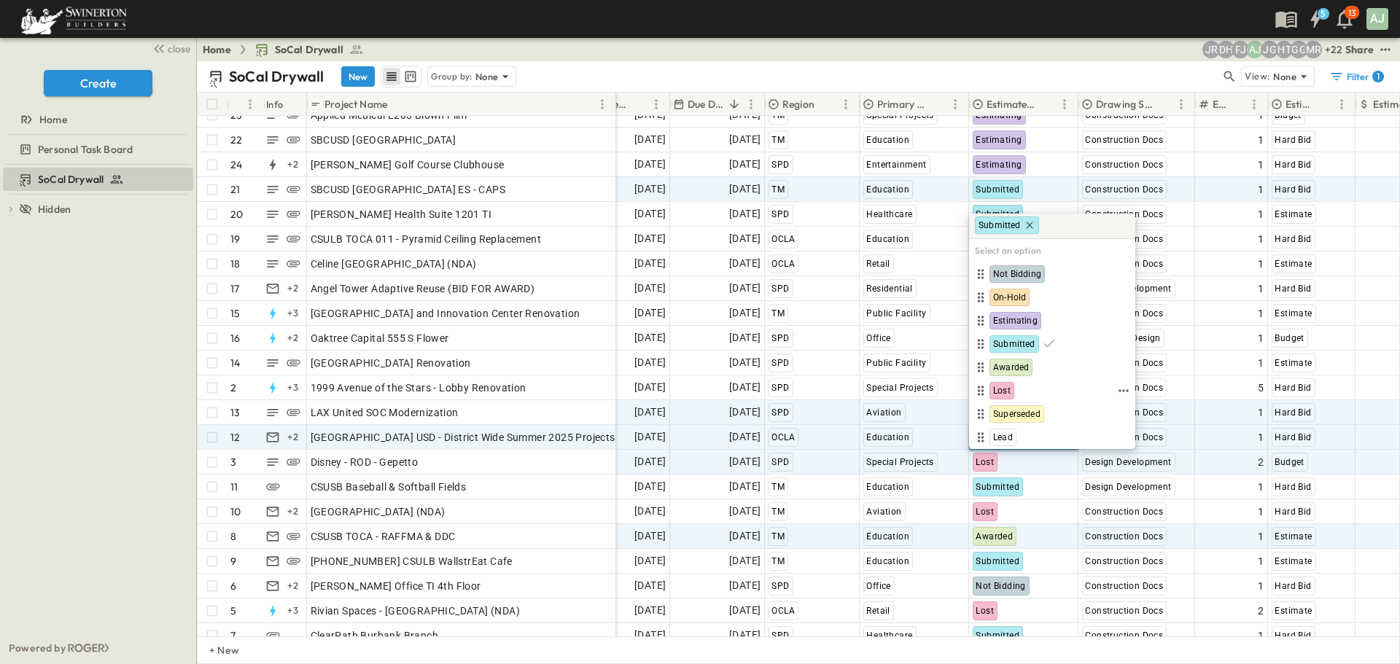
click at [1008, 397] on div "Lost" at bounding box center [1001, 390] width 25 height 17
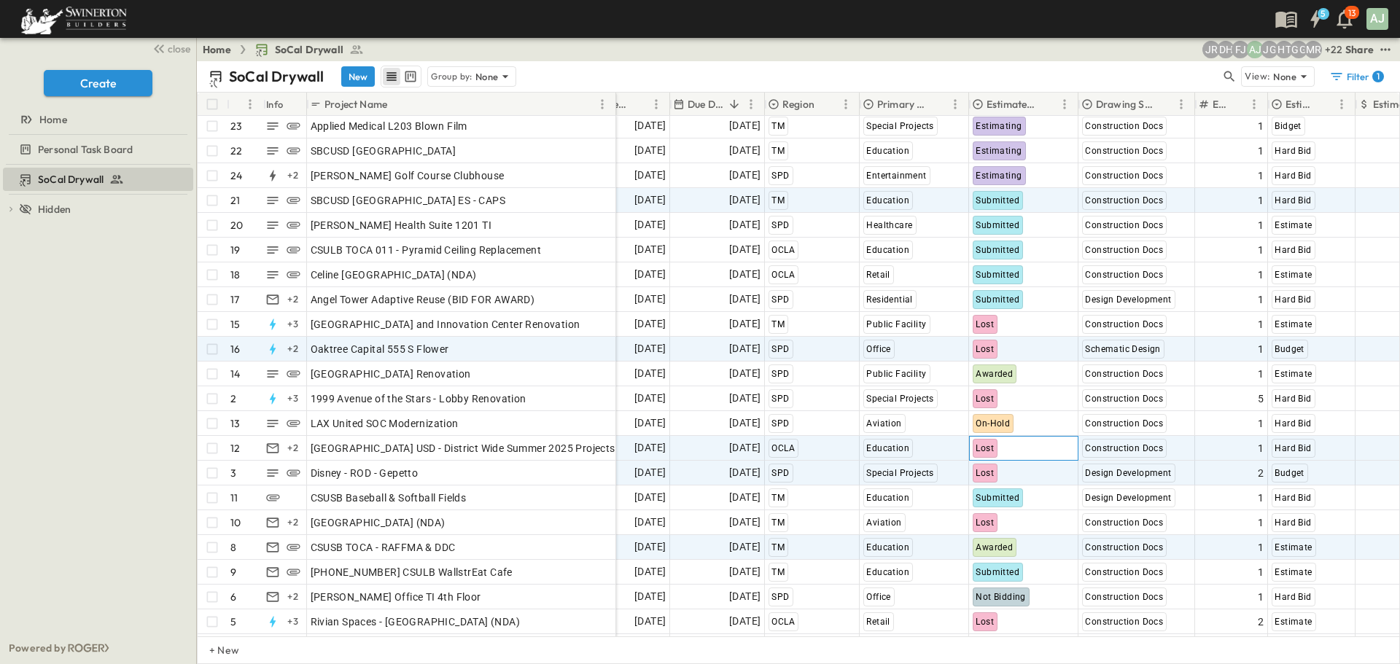
scroll to position [0, 320]
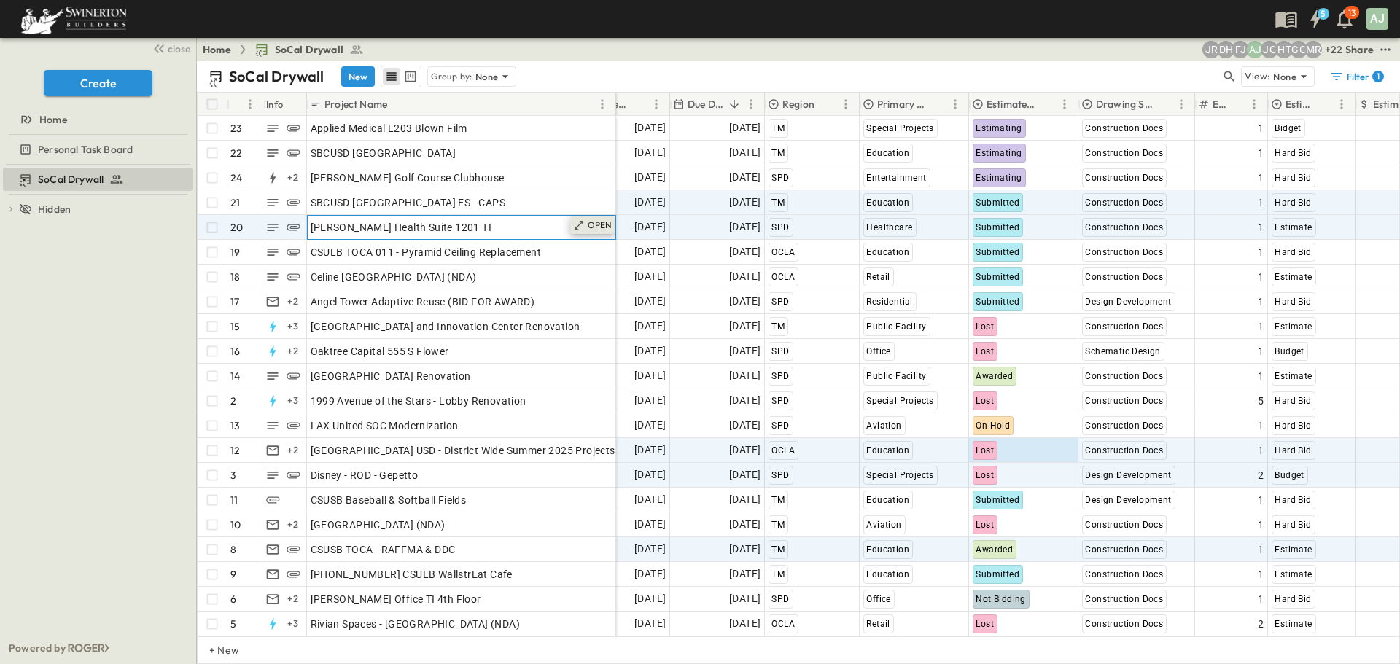
click at [607, 230] on p "OPEN" at bounding box center [600, 225] width 25 height 12
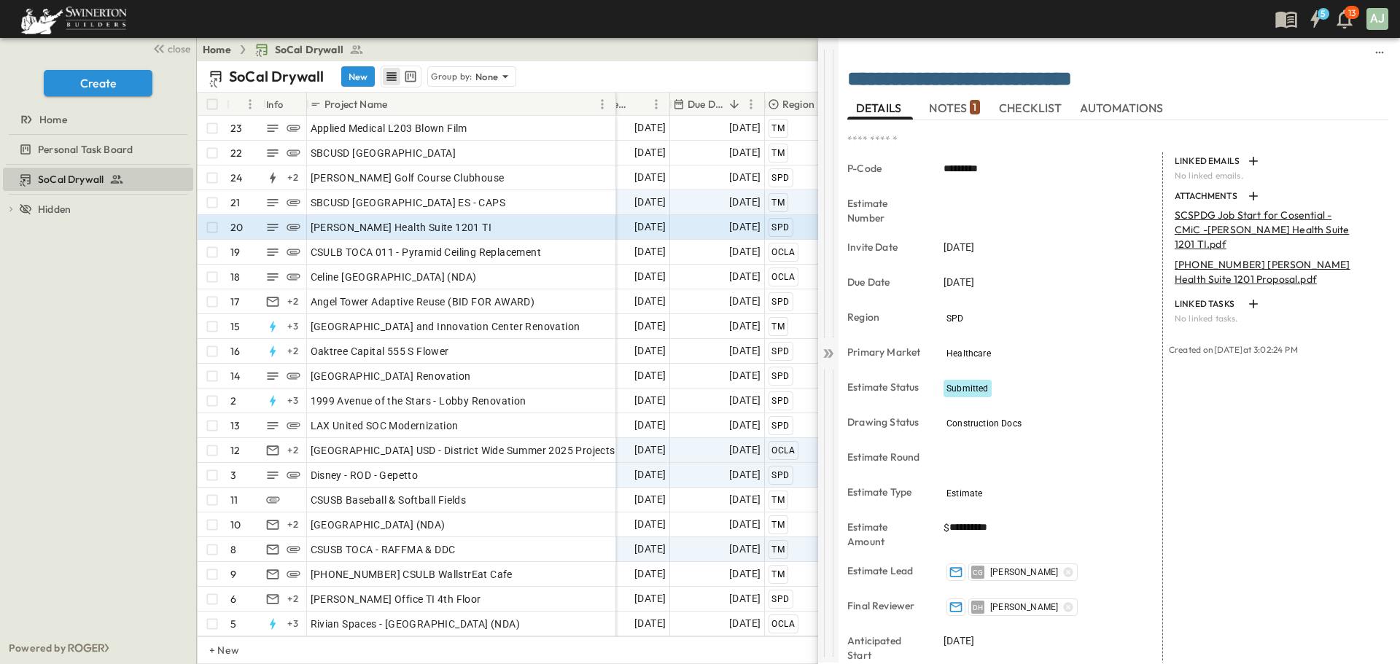
click at [830, 354] on icon at bounding box center [830, 353] width 6 height 9
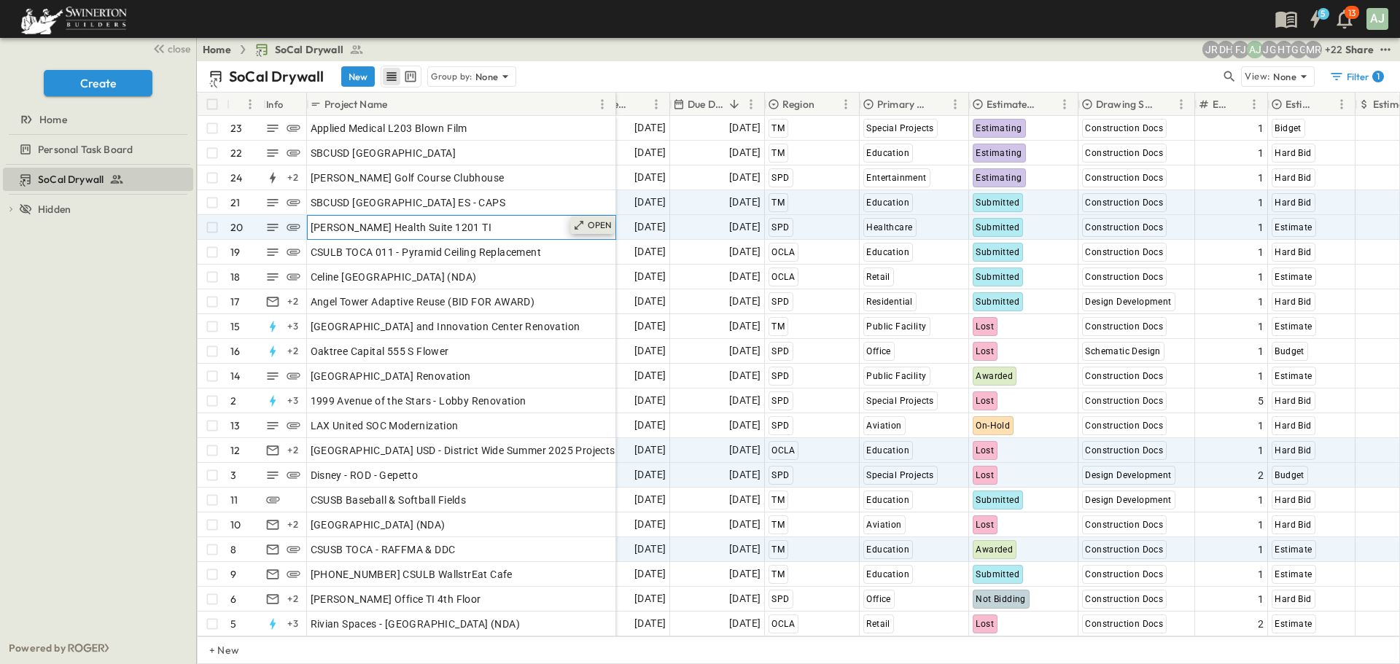
click at [601, 227] on p "OPEN" at bounding box center [600, 225] width 25 height 12
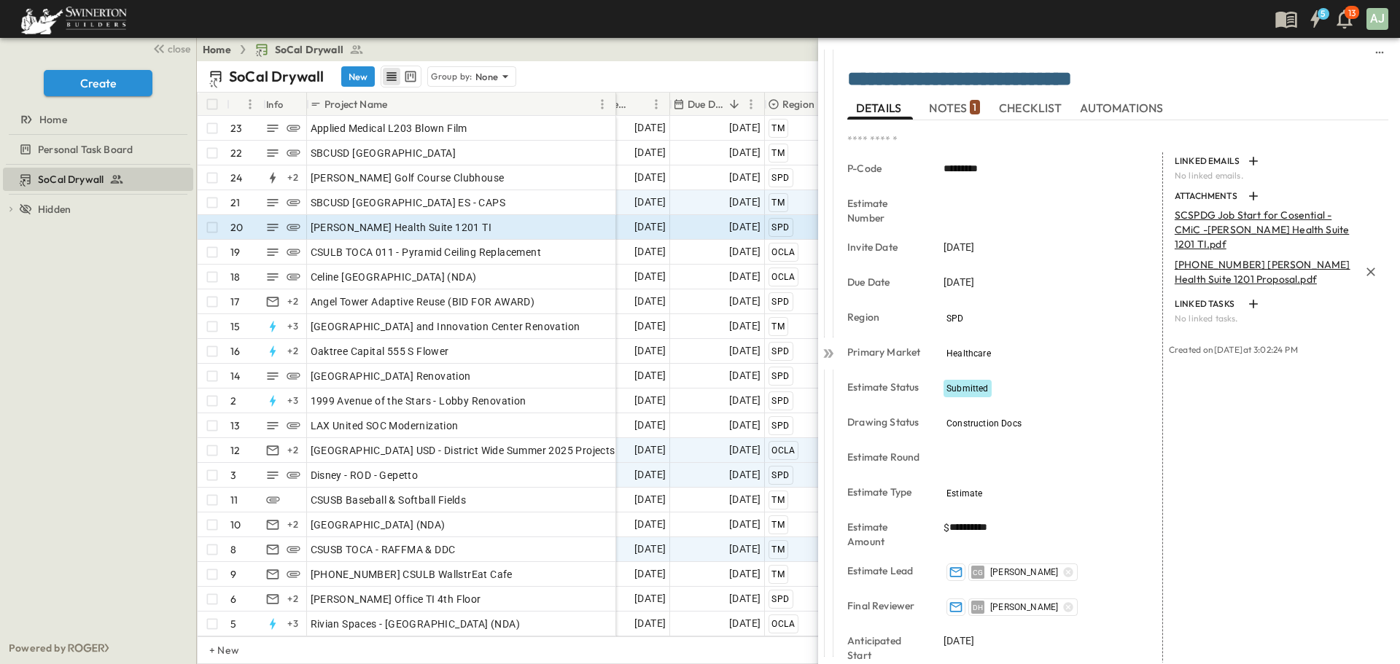
click at [1190, 286] on p "[PHONE_NUMBER] [PERSON_NAME] Health Suite 1201 Proposal.pdf" at bounding box center [1266, 271] width 184 height 29
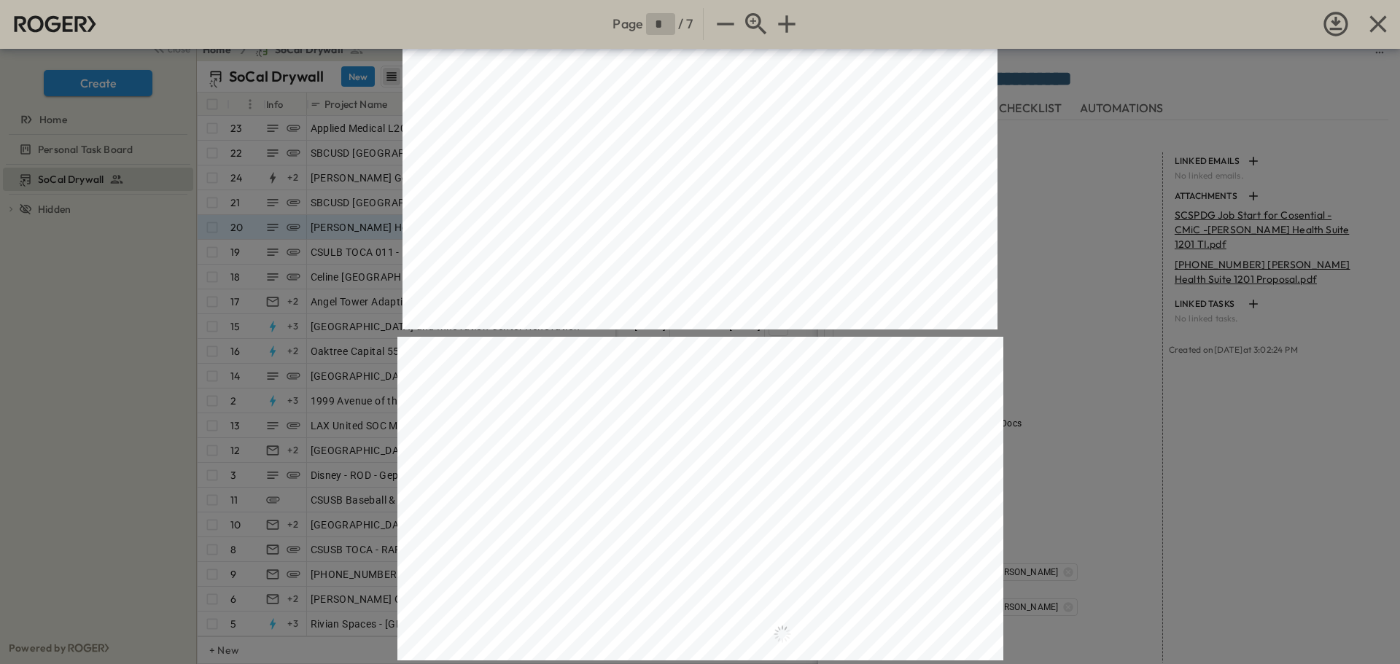
type input "*"
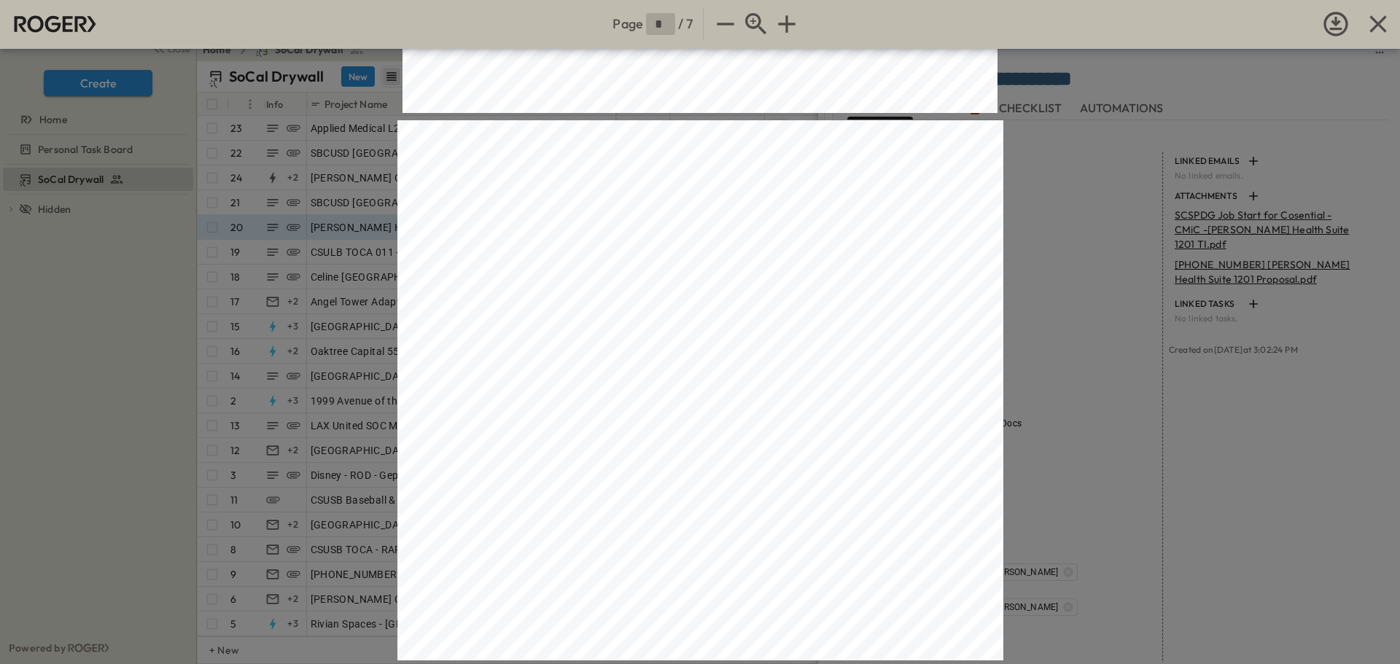
click at [1382, 23] on icon "button" at bounding box center [1377, 23] width 29 height 29
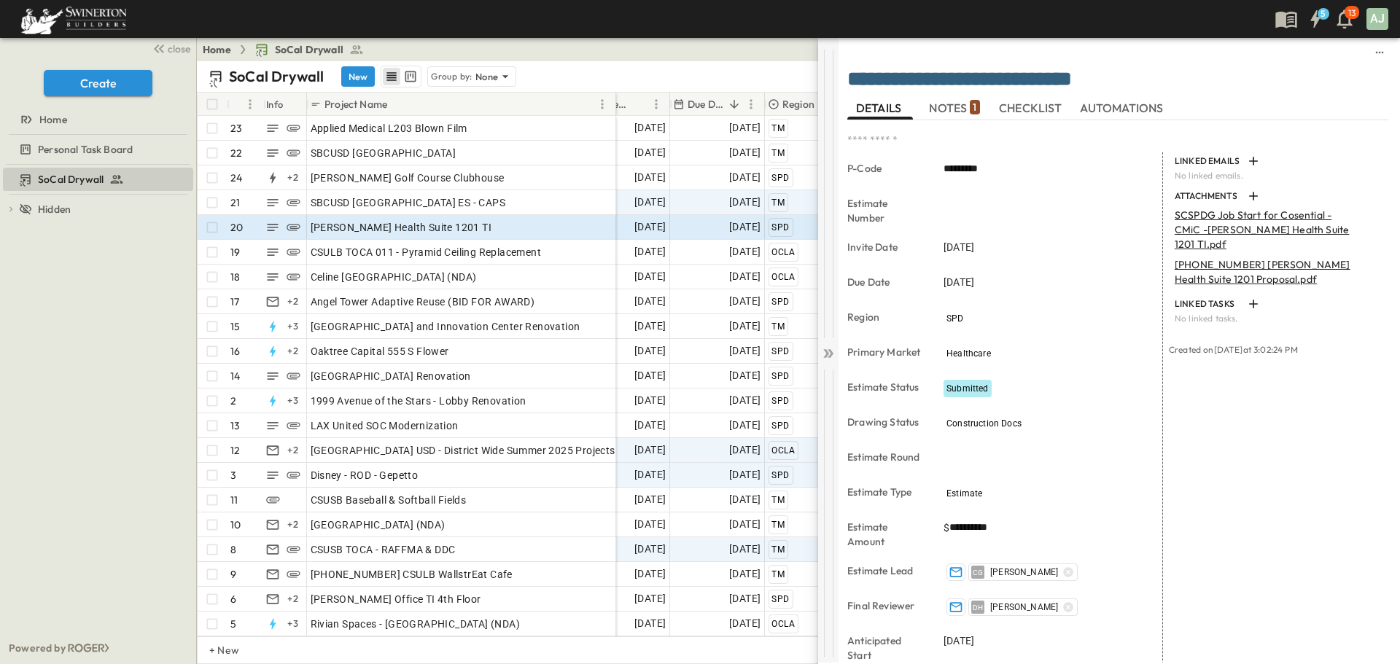
click at [823, 357] on icon at bounding box center [828, 353] width 15 height 15
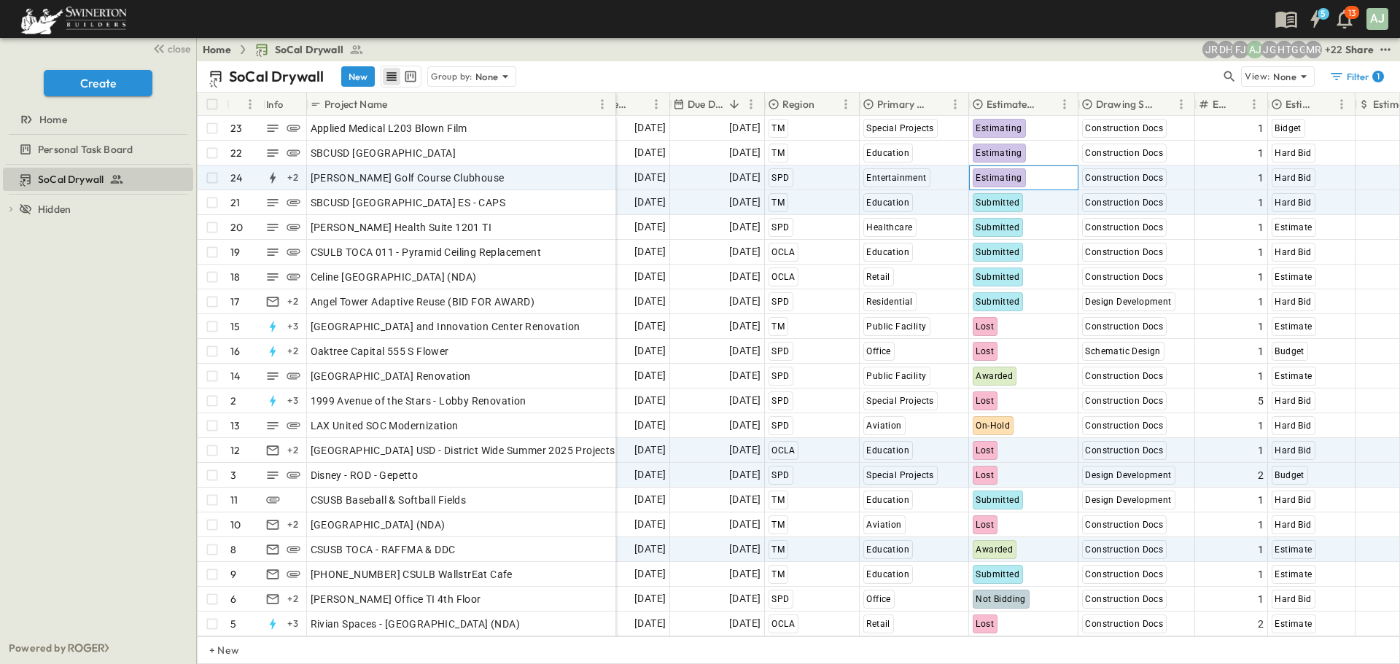
click at [1021, 176] on div "Estimating" at bounding box center [998, 177] width 53 height 19
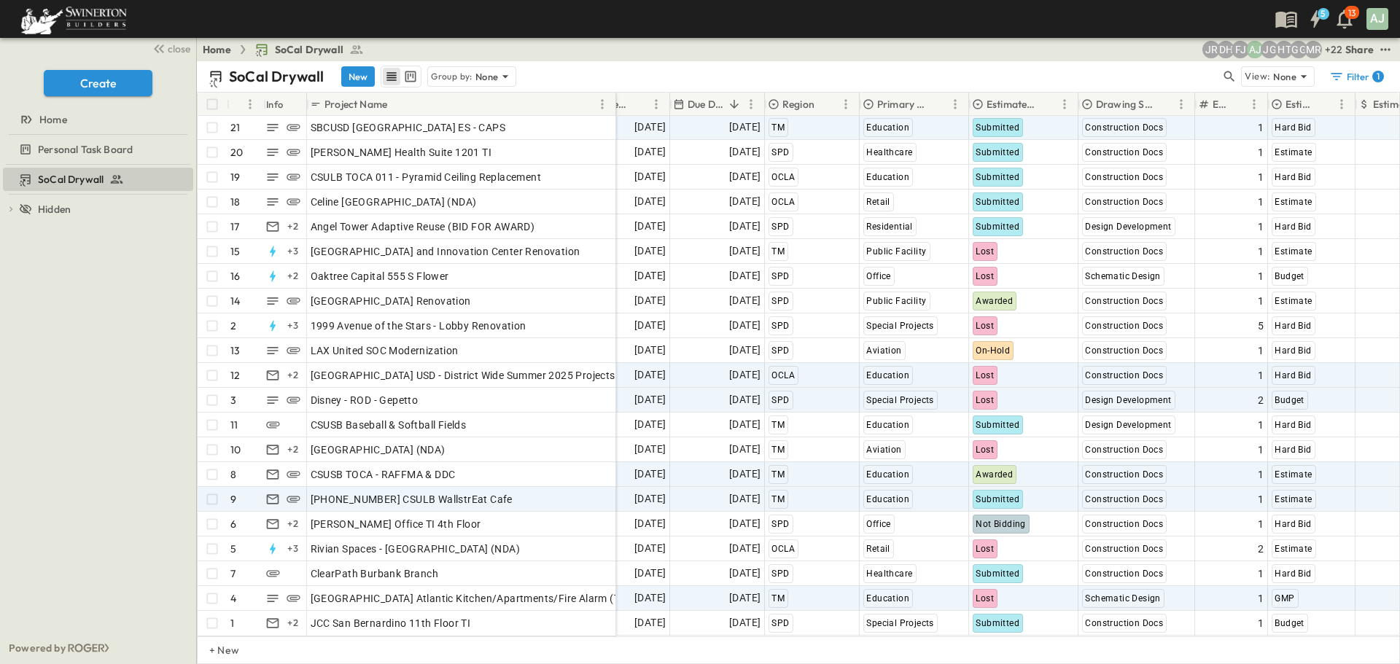
scroll to position [86, 320]
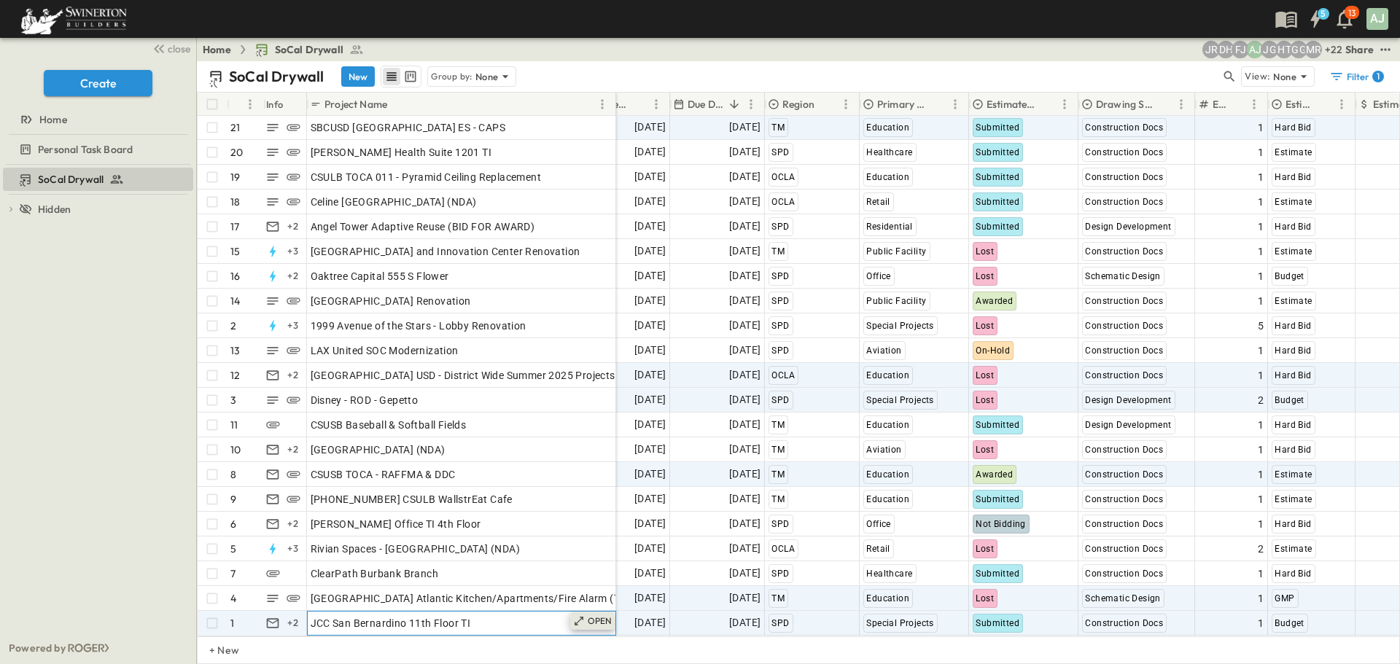
click at [582, 615] on icon at bounding box center [579, 621] width 12 height 12
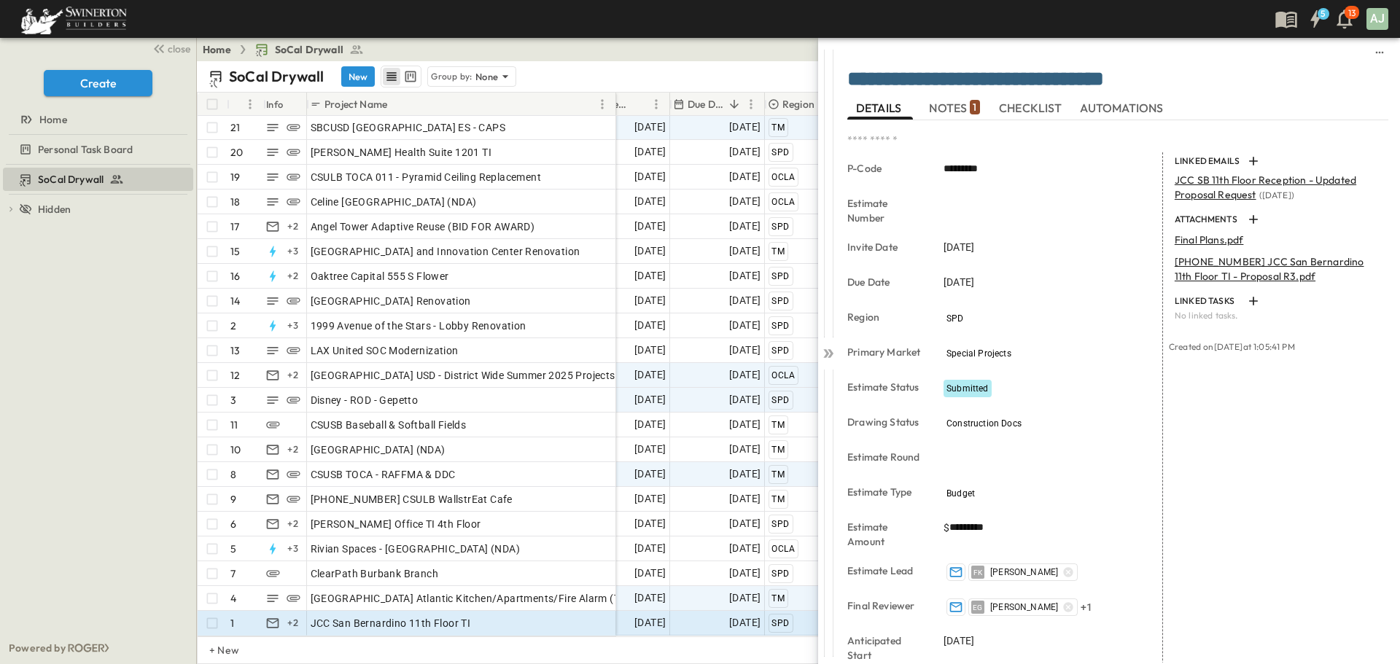
click at [1255, 274] on p "[PHONE_NUMBER] JCC San Bernardino 11th Floor TI - Proposal R3.pdf" at bounding box center [1276, 268] width 205 height 29
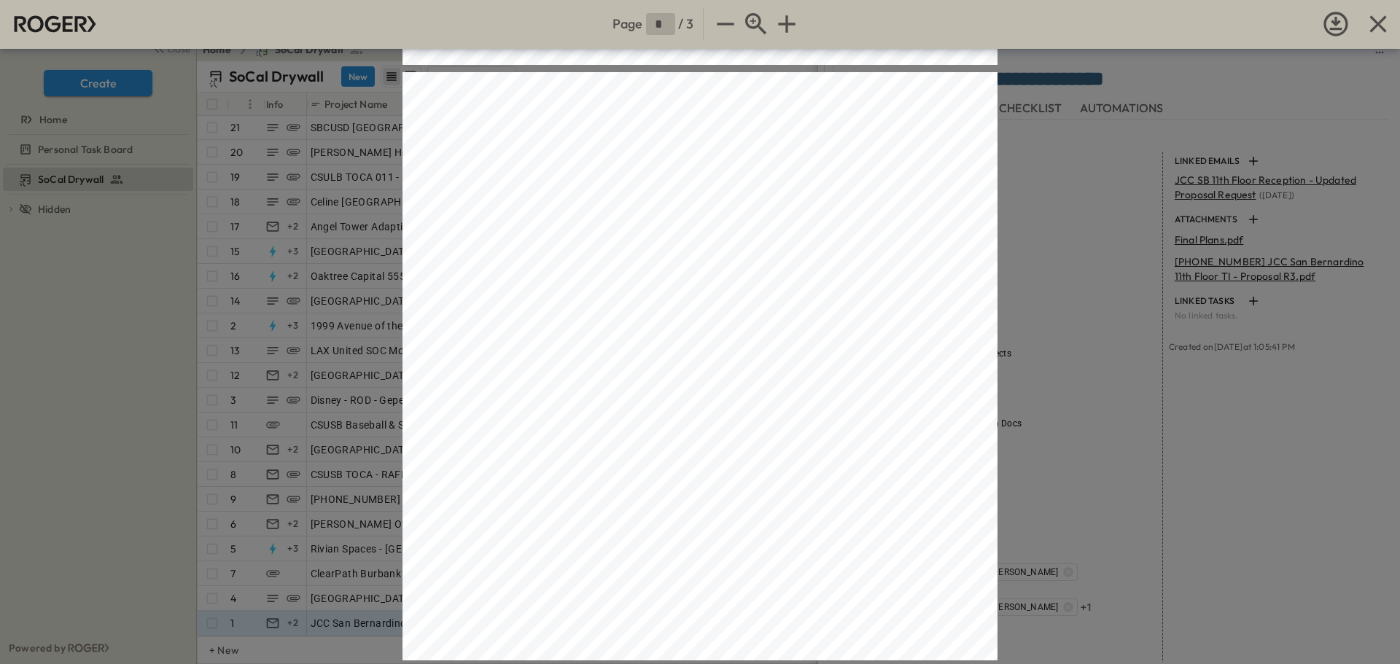
scroll to position [316, 0]
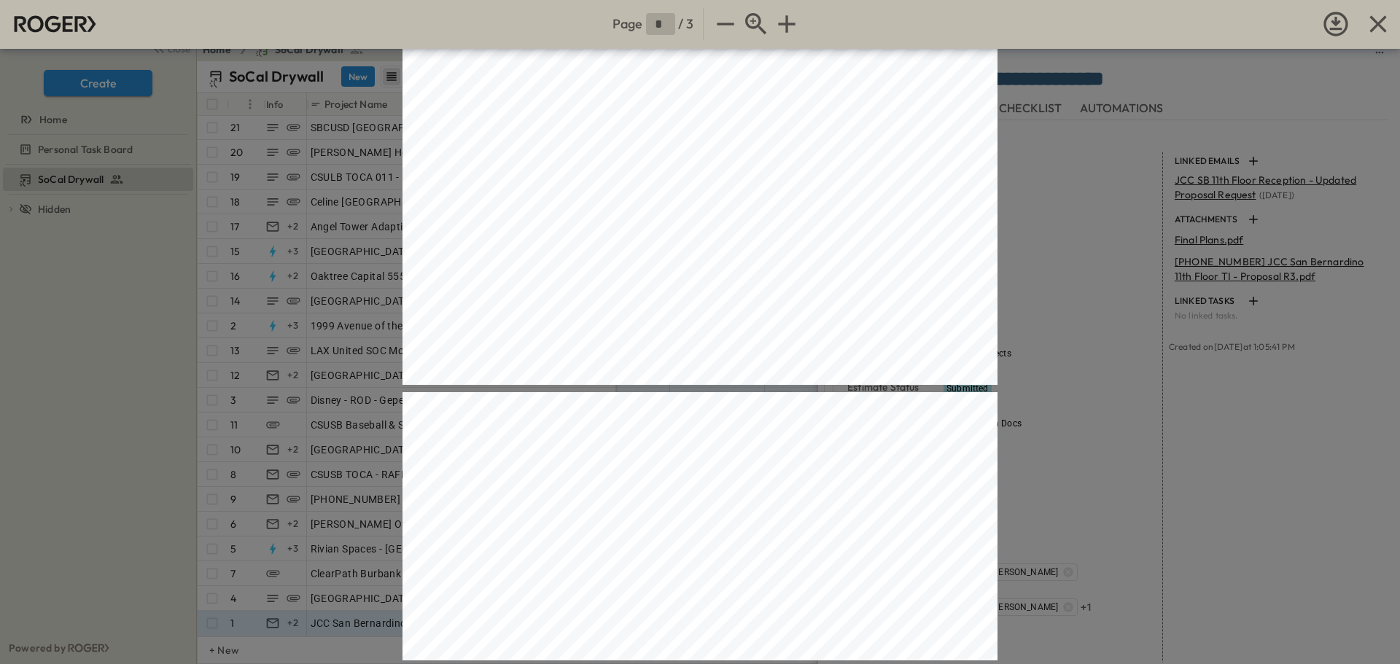
type input "*"
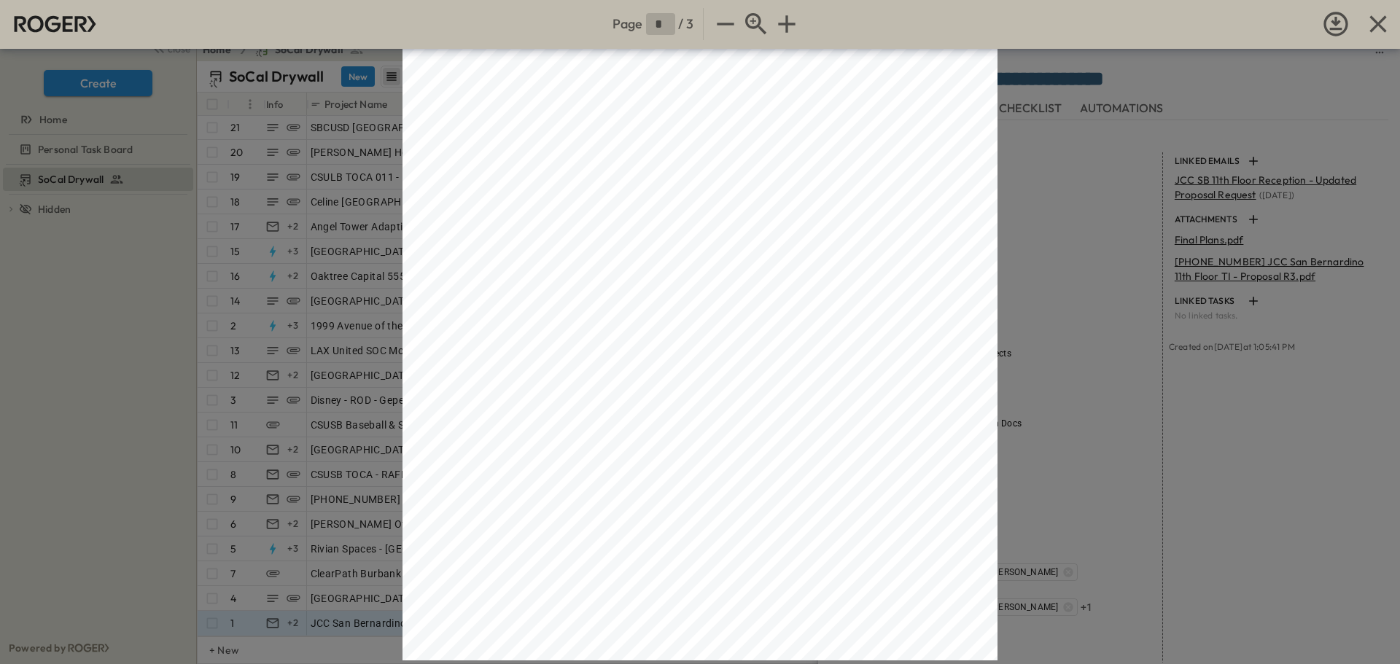
scroll to position [0, 0]
click at [1383, 24] on icon "button" at bounding box center [1377, 23] width 29 height 29
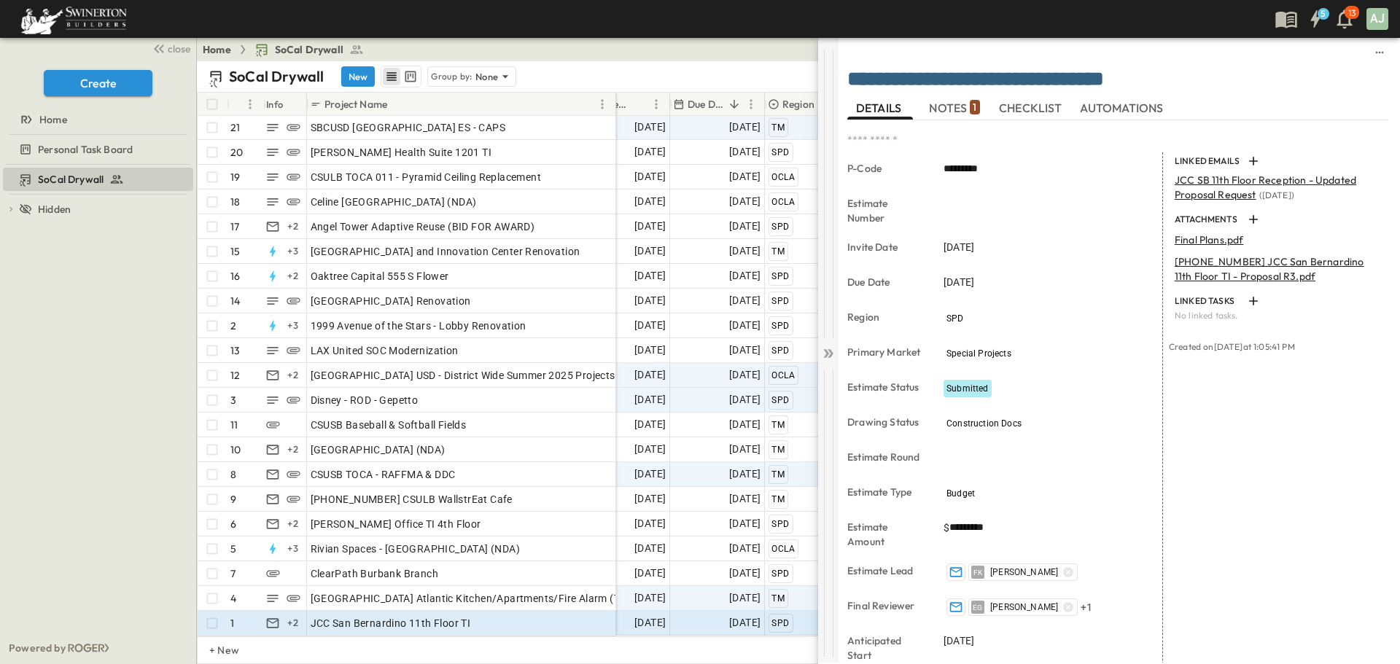
click at [825, 354] on icon at bounding box center [828, 353] width 15 height 15
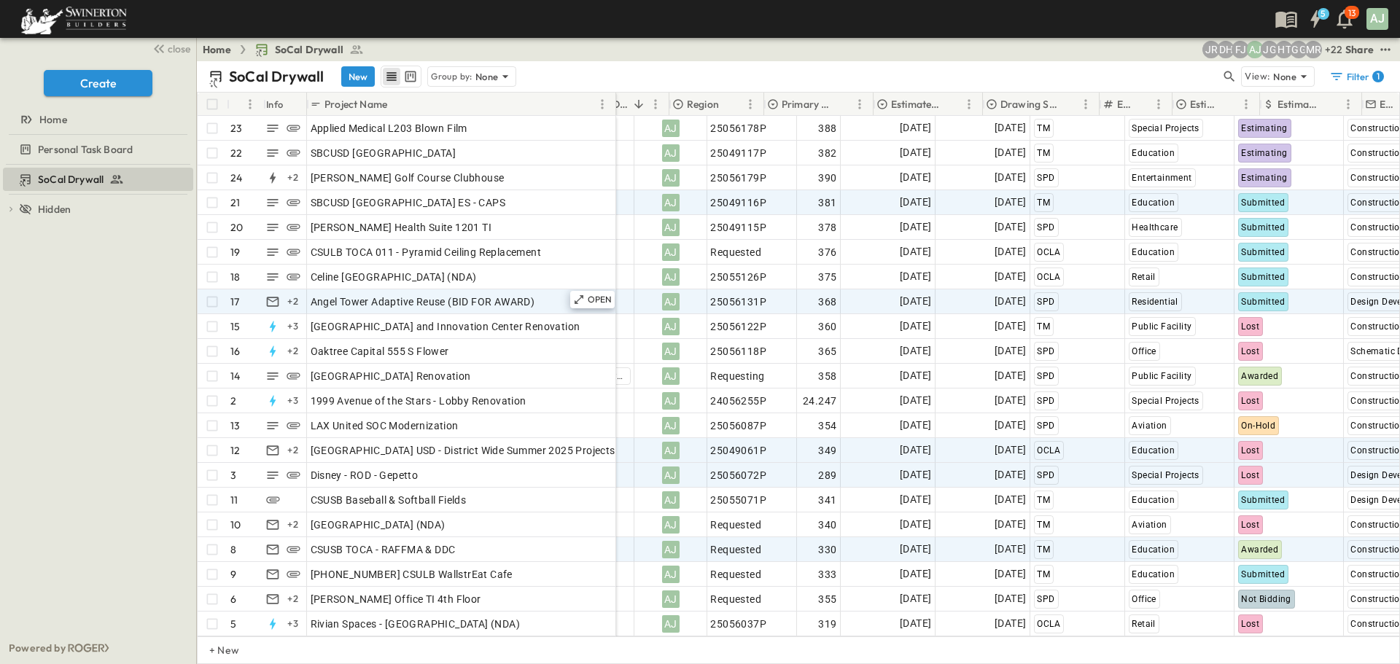
scroll to position [0, 437]
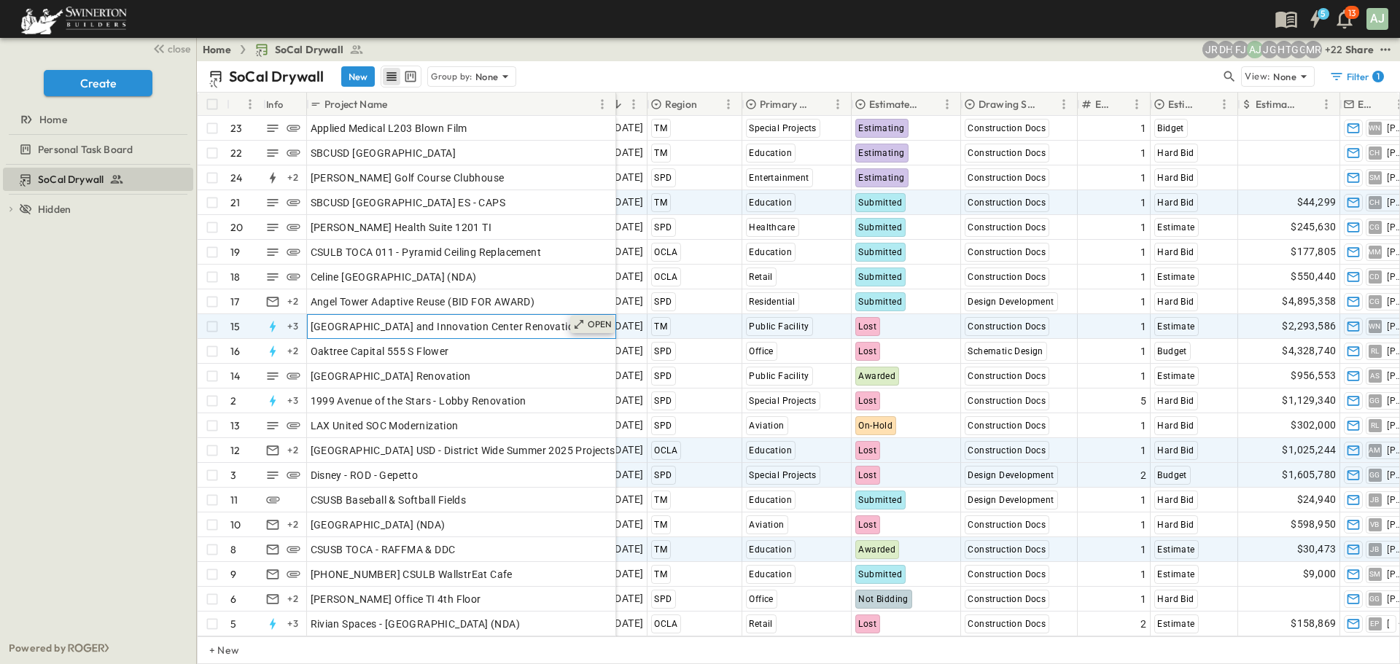
click at [585, 330] on div "OPEN" at bounding box center [592, 324] width 45 height 17
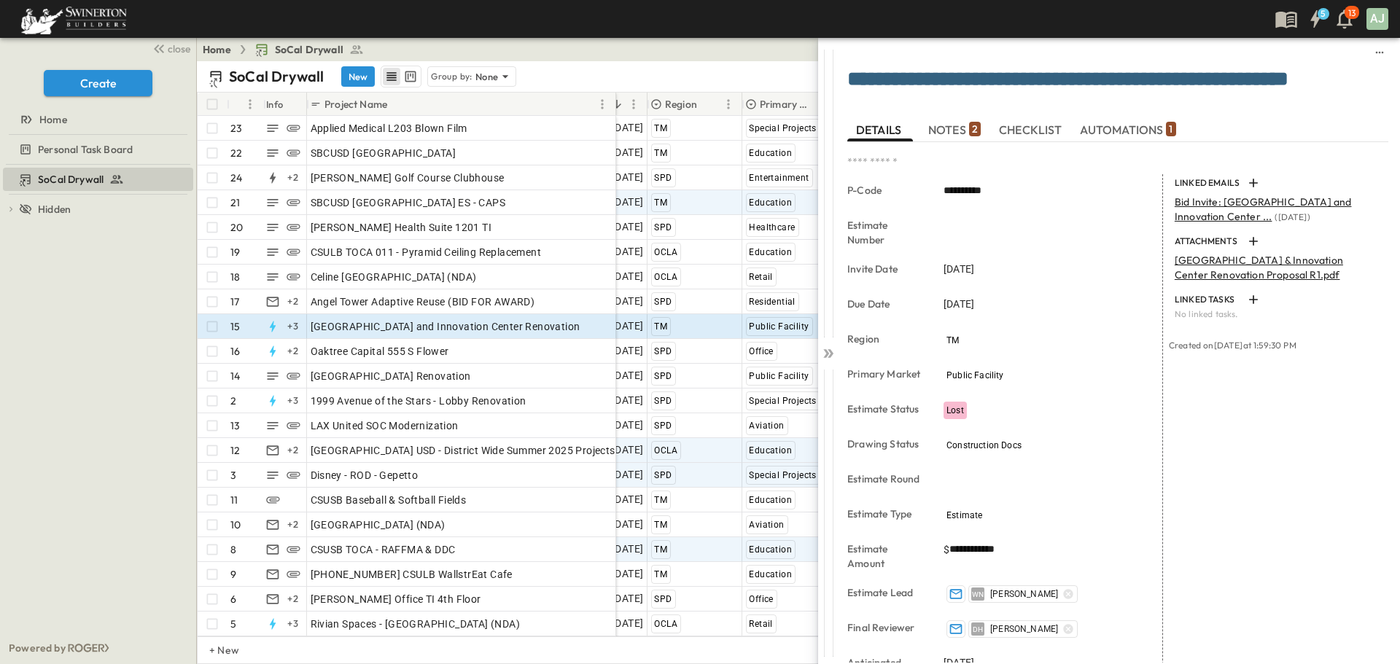
click at [951, 130] on span "NOTES 2" at bounding box center [954, 129] width 52 height 13
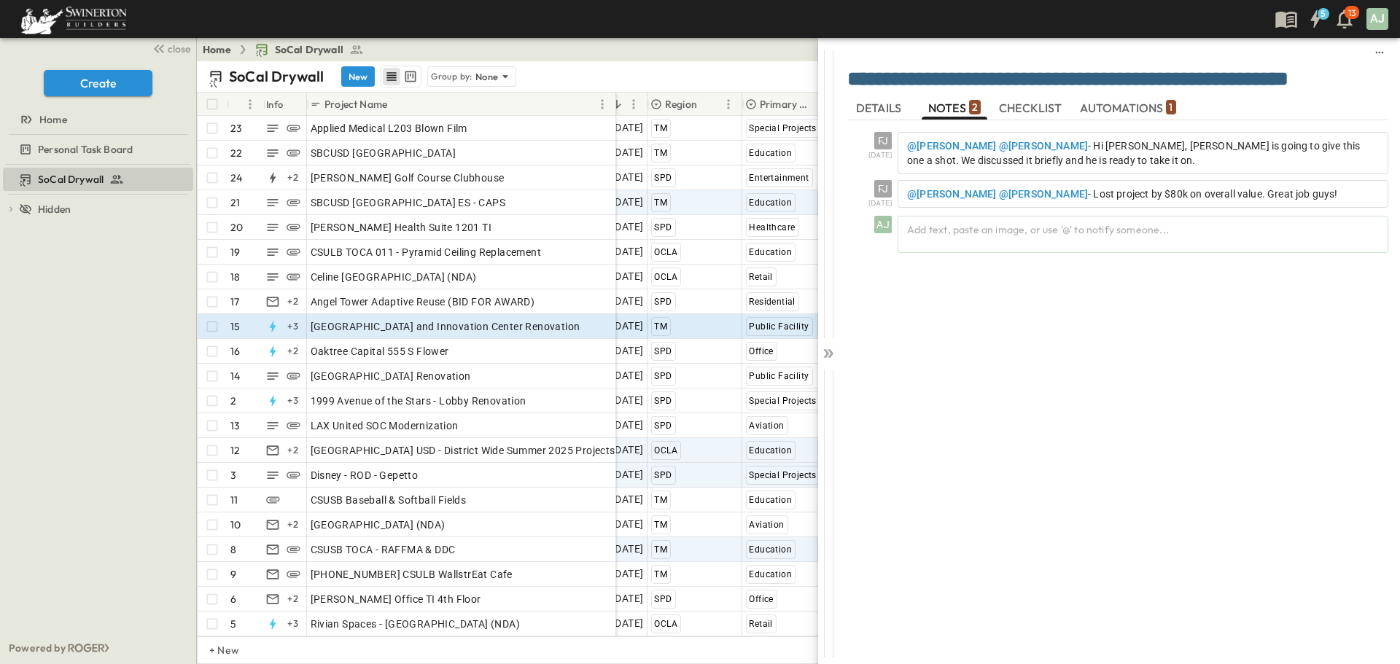
click at [887, 107] on span "DETAILS" at bounding box center [880, 107] width 48 height 13
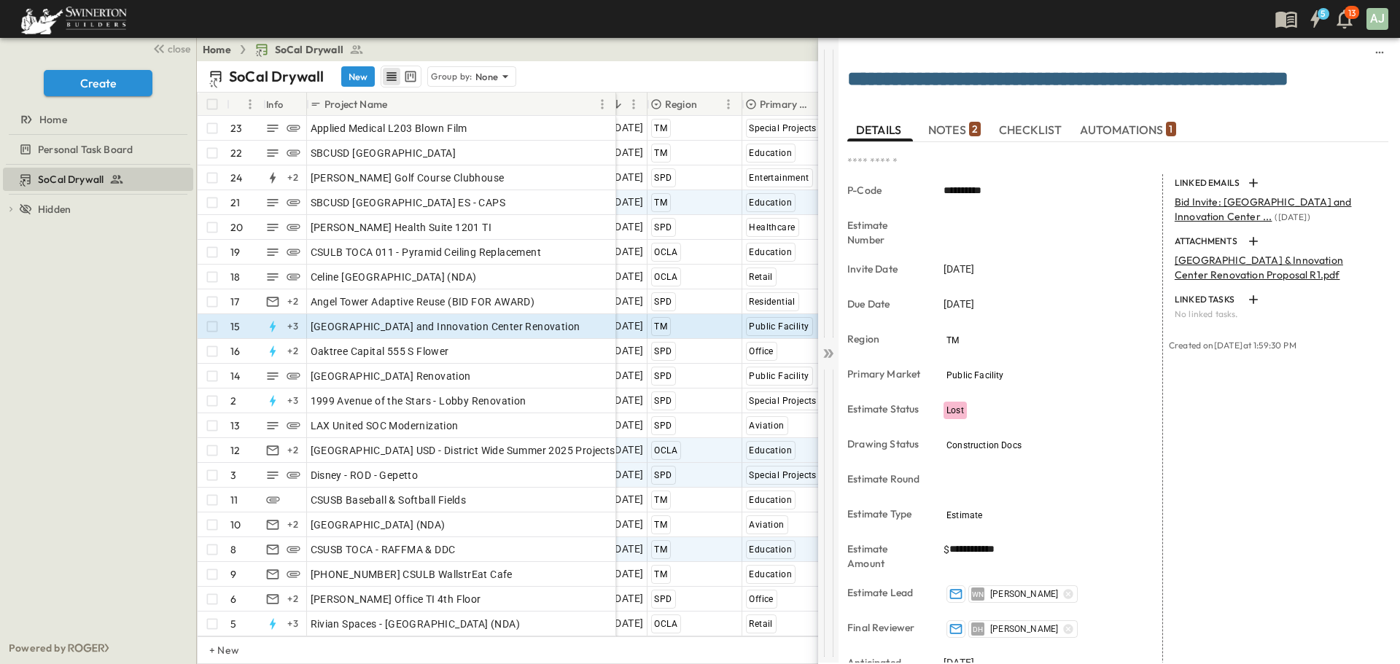
click at [828, 358] on icon at bounding box center [828, 353] width 15 height 15
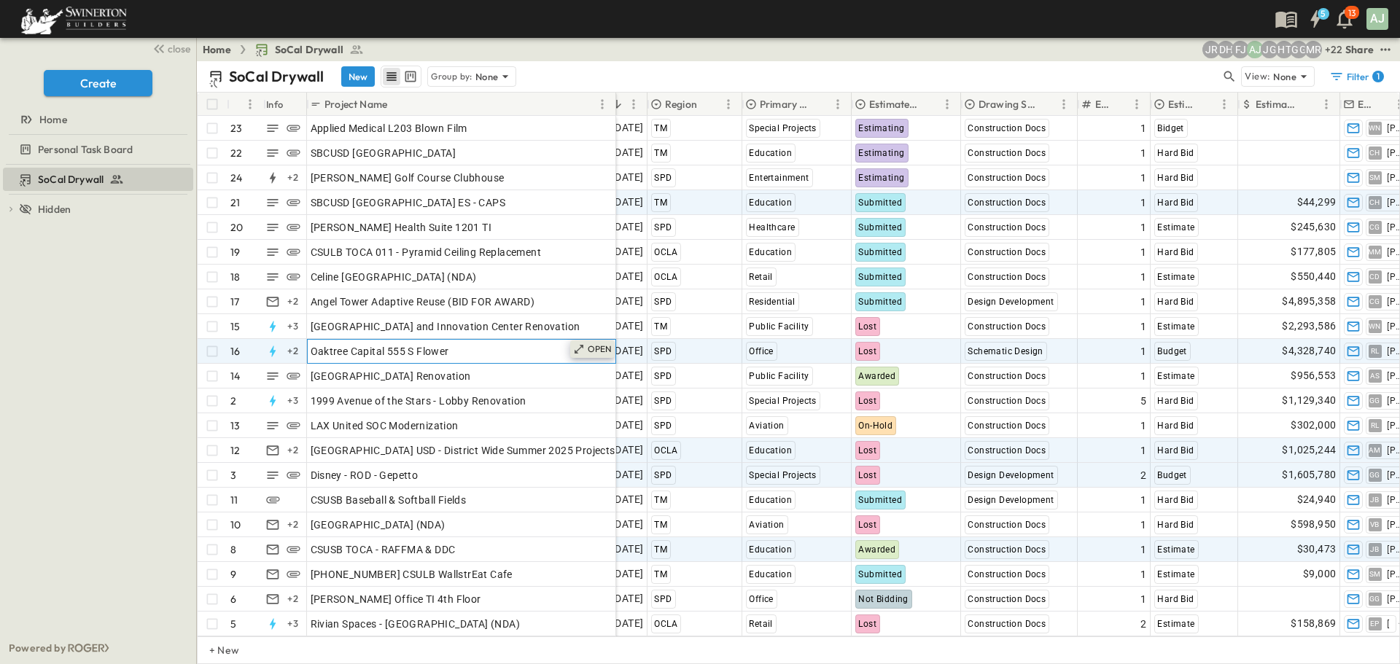
click at [586, 351] on div "OPEN" at bounding box center [592, 348] width 45 height 17
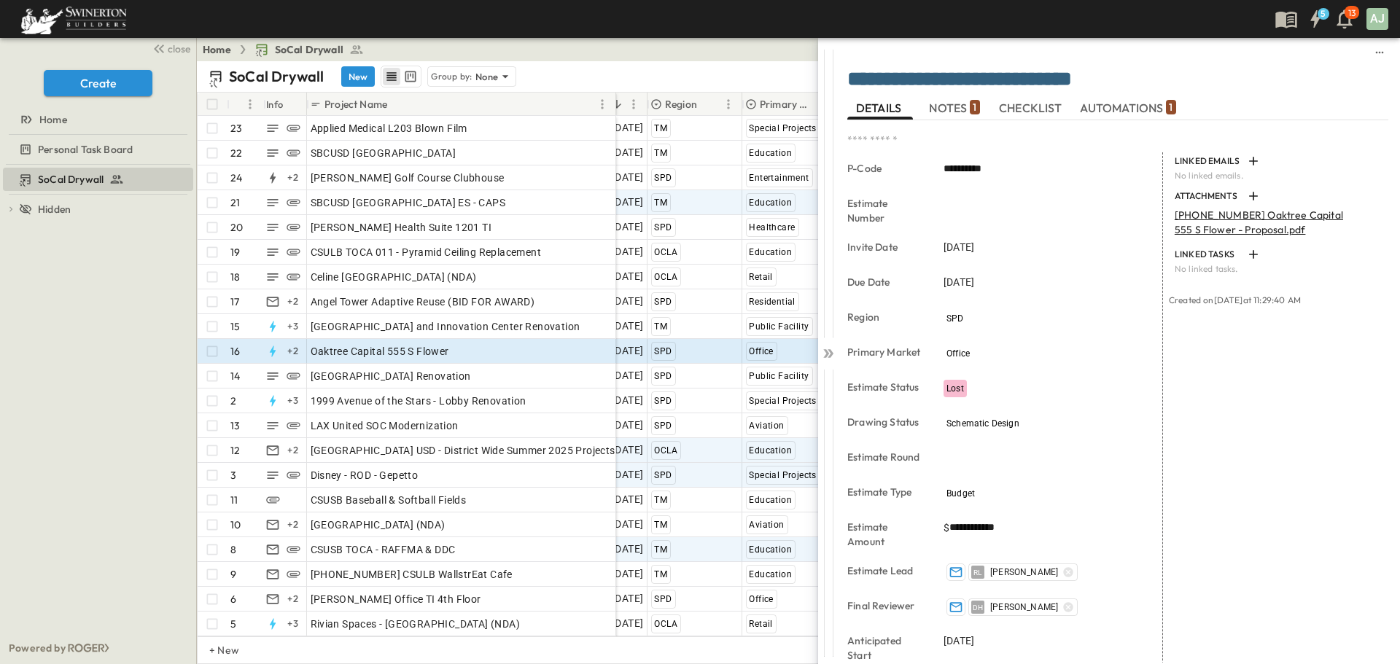
click at [945, 113] on span "NOTES 1" at bounding box center [954, 107] width 50 height 13
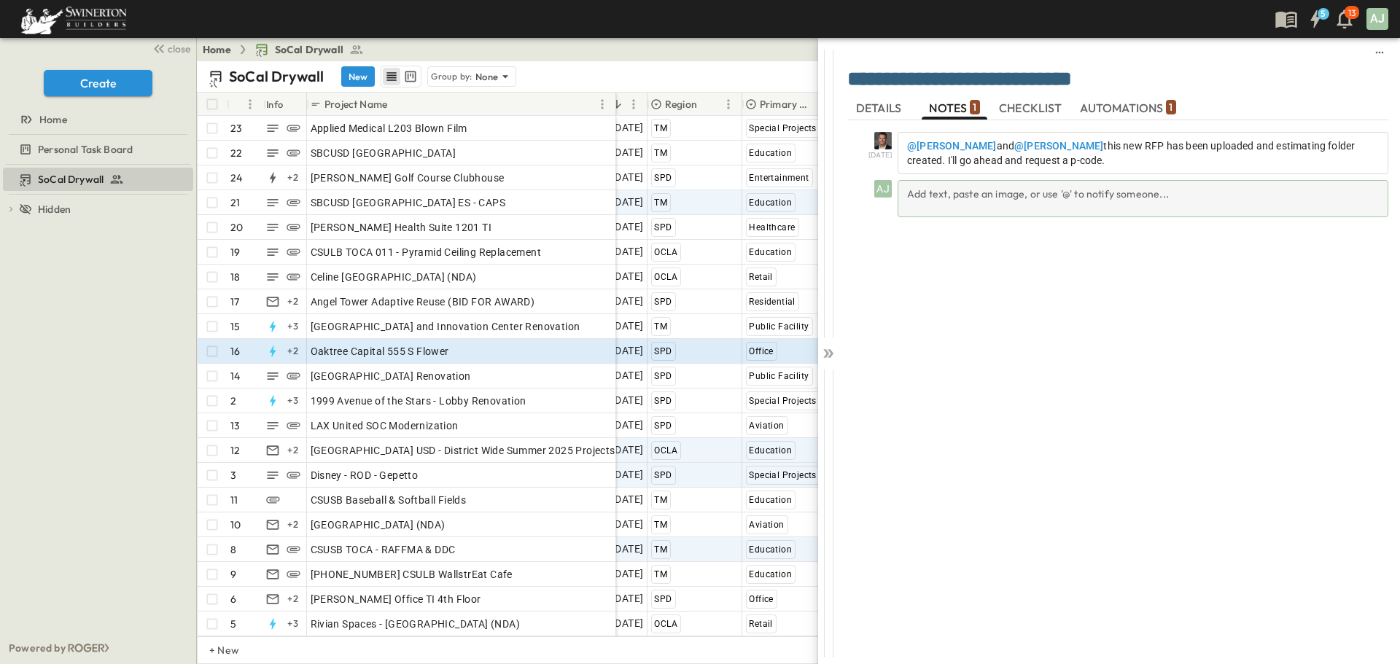
click at [980, 203] on div "Add text, paste an image, or use '@' to notify someone..." at bounding box center [1142, 198] width 491 height 37
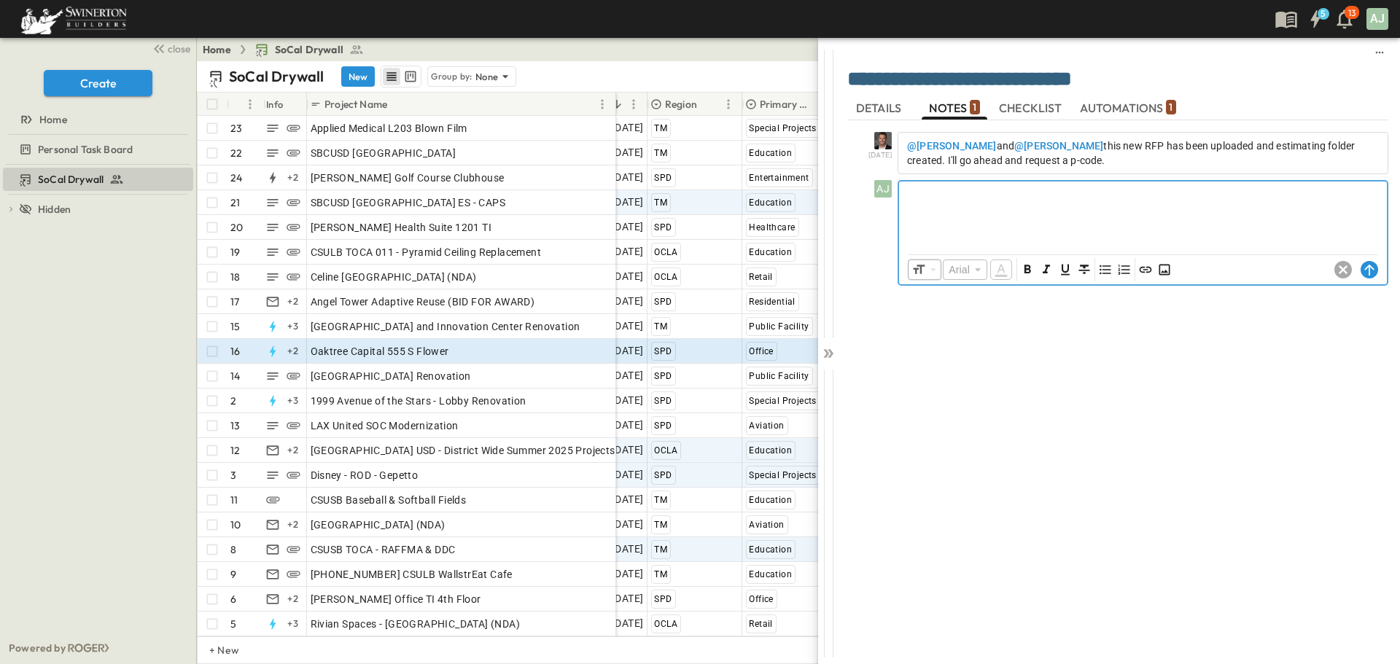
click at [1028, 200] on p at bounding box center [1142, 193] width 473 height 15
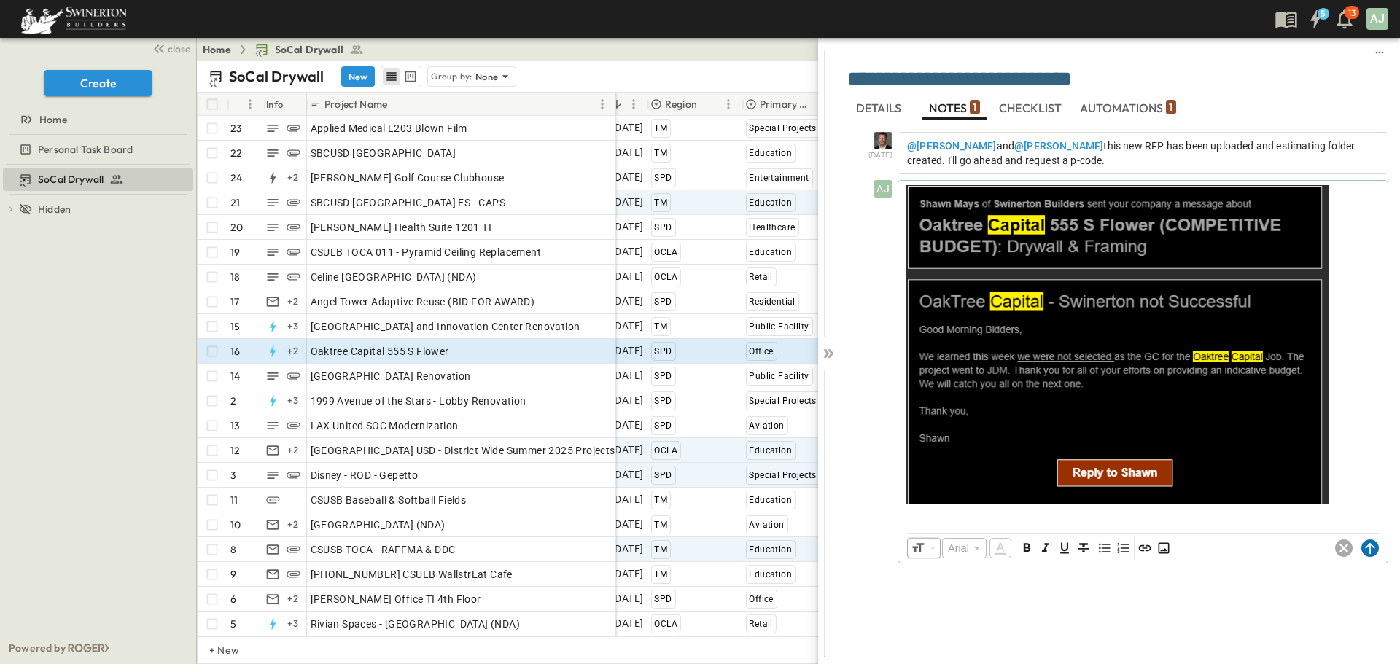
click at [1364, 550] on circle at bounding box center [1369, 547] width 17 height 17
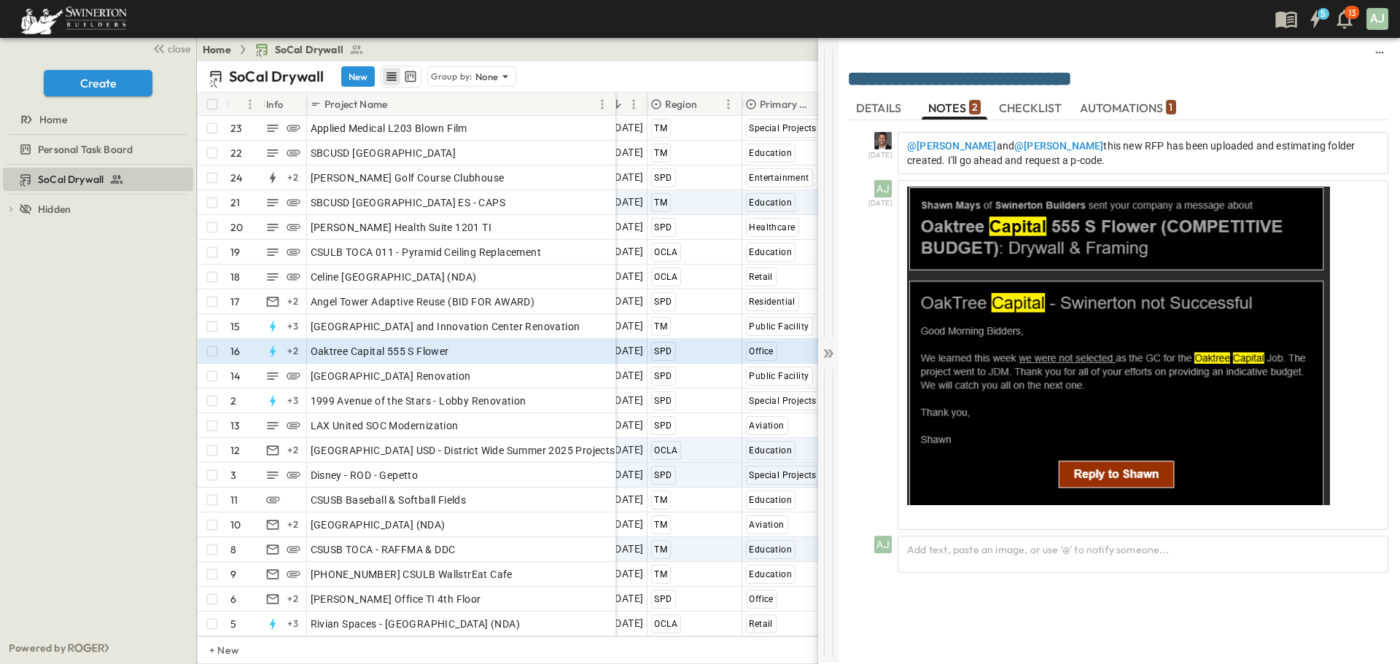
click at [833, 354] on icon at bounding box center [830, 353] width 6 height 9
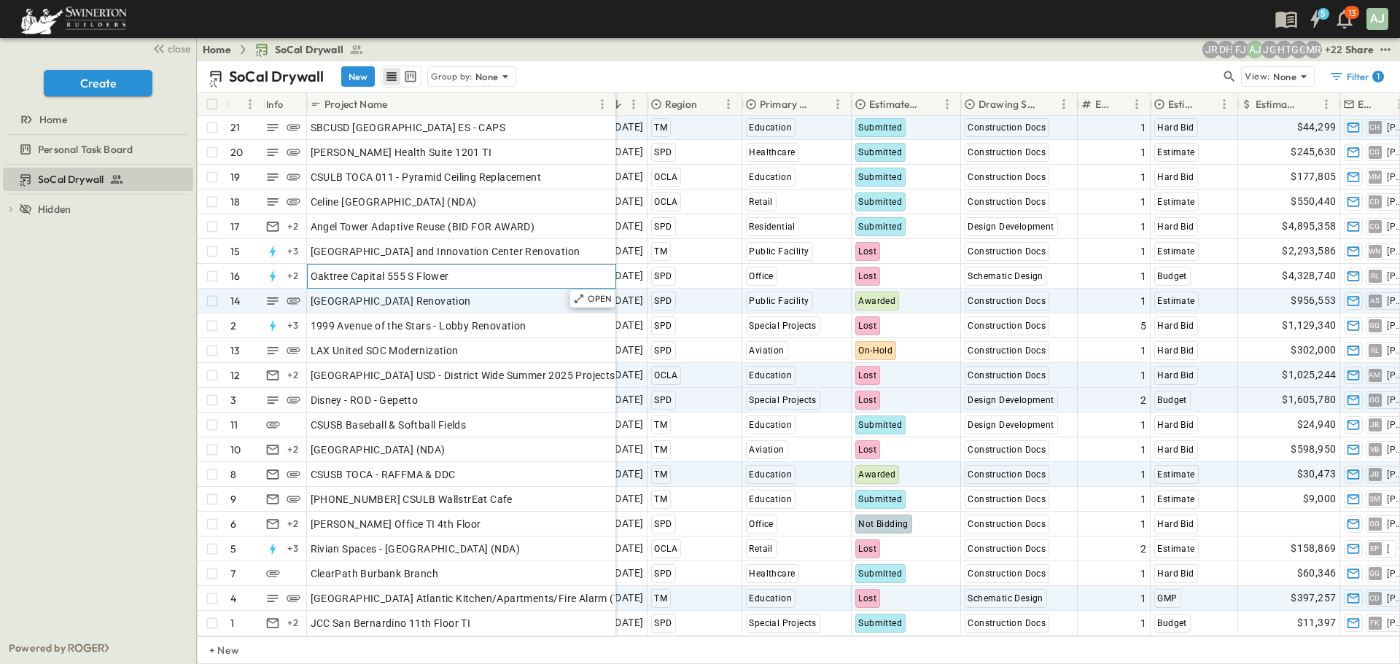
scroll to position [86, 437]
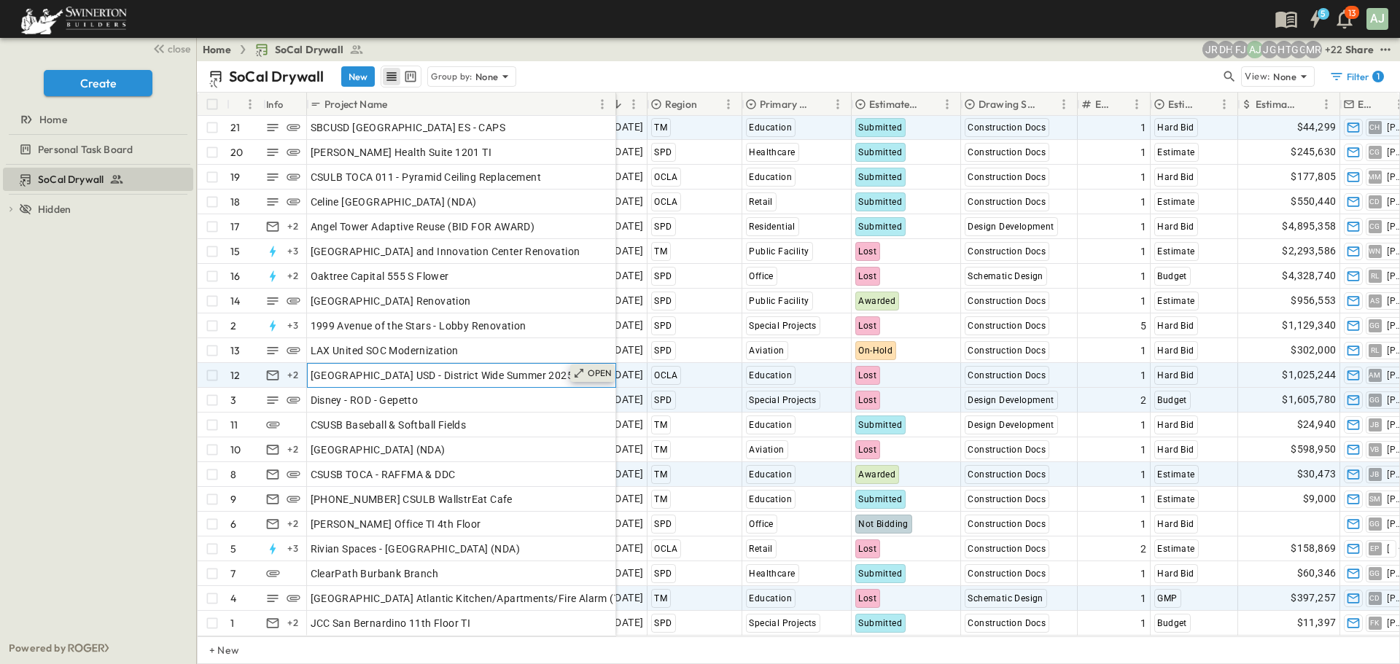
click at [592, 367] on p "OPEN" at bounding box center [600, 373] width 25 height 12
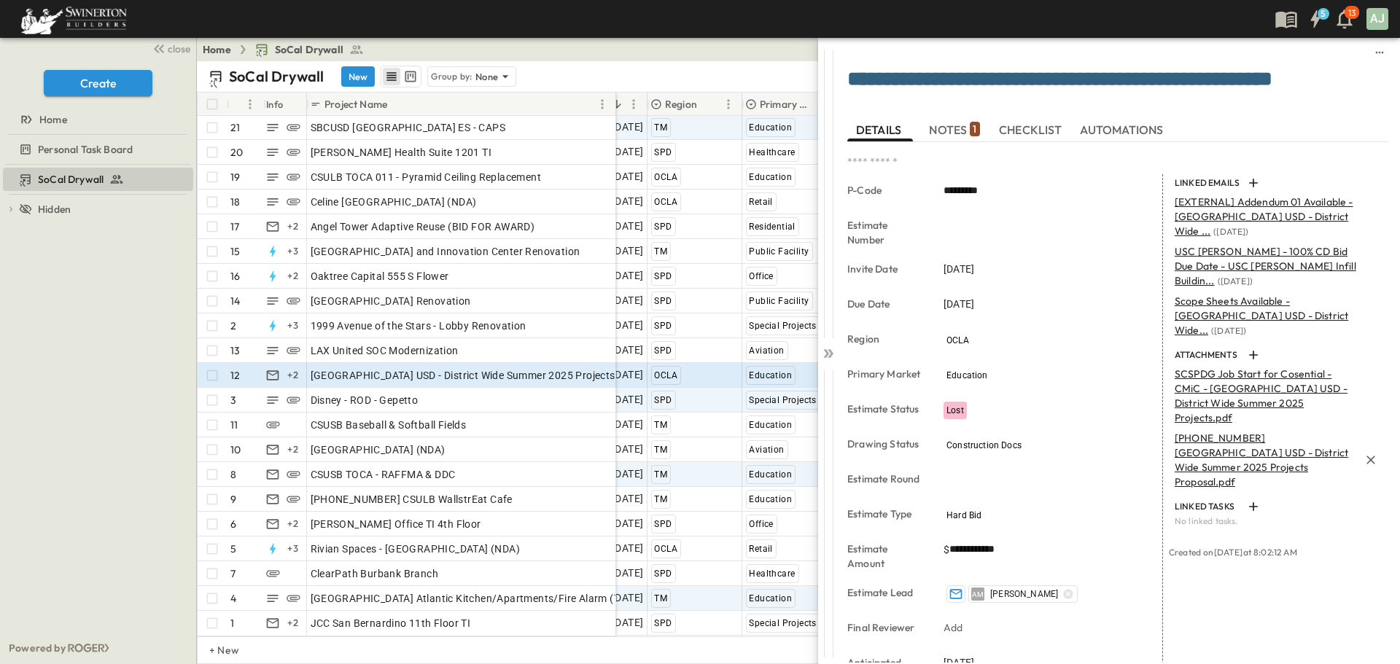
click at [1244, 431] on p "[PHONE_NUMBER] [GEOGRAPHIC_DATA] USD - District Wide Summer 2025 Projects Propo…" at bounding box center [1266, 460] width 184 height 58
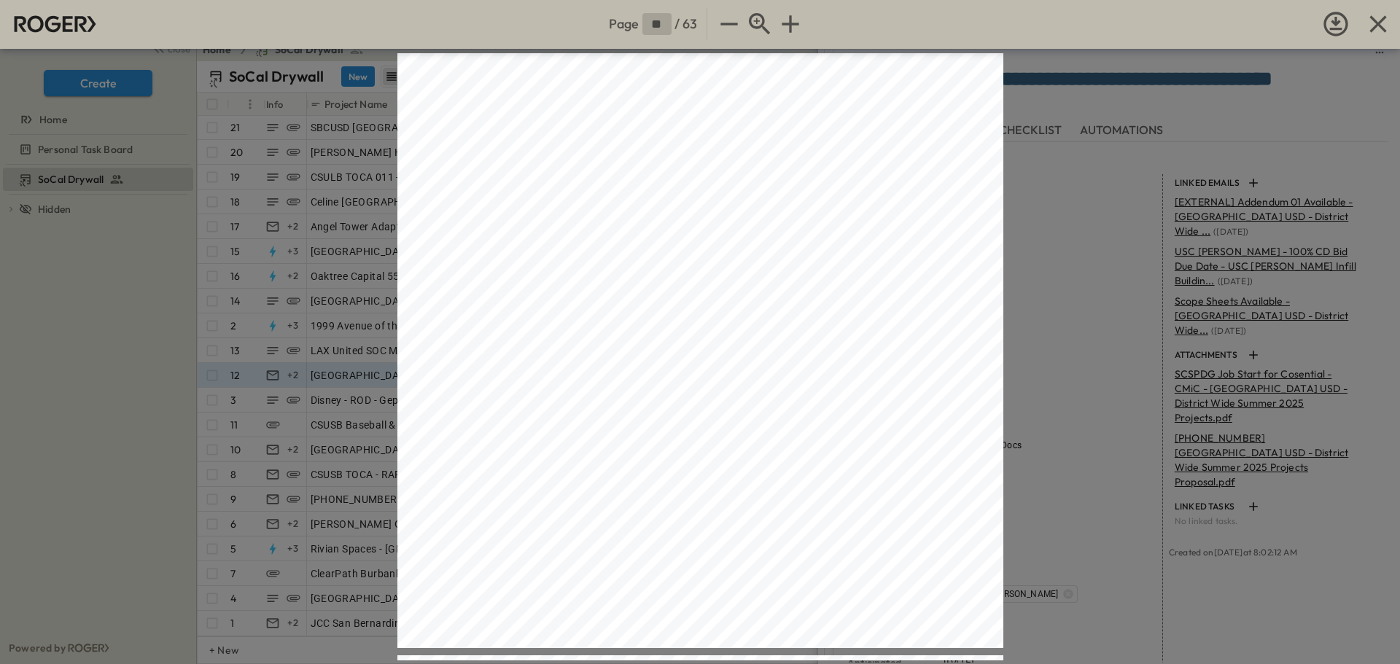
scroll to position [7436, 0]
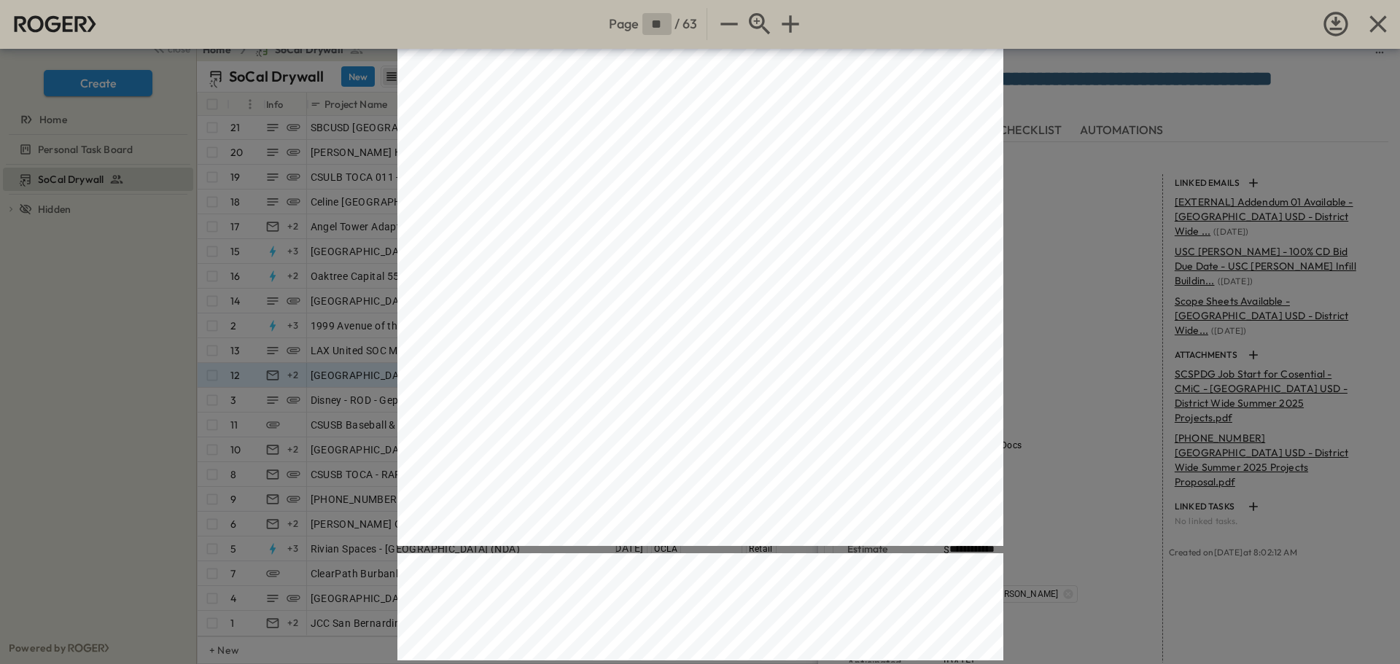
type input "**"
click at [1377, 15] on icon "button" at bounding box center [1377, 23] width 29 height 29
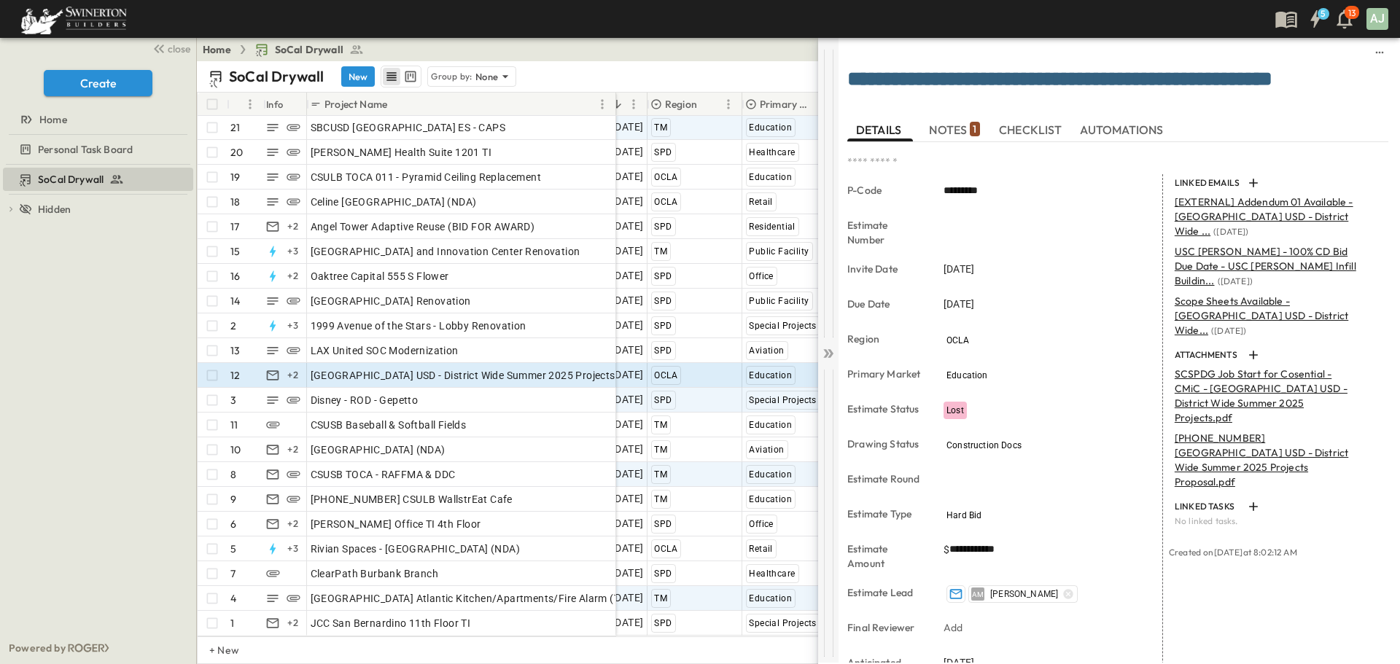
click at [825, 354] on icon at bounding box center [828, 353] width 15 height 15
